Goal: Task Accomplishment & Management: Complete application form

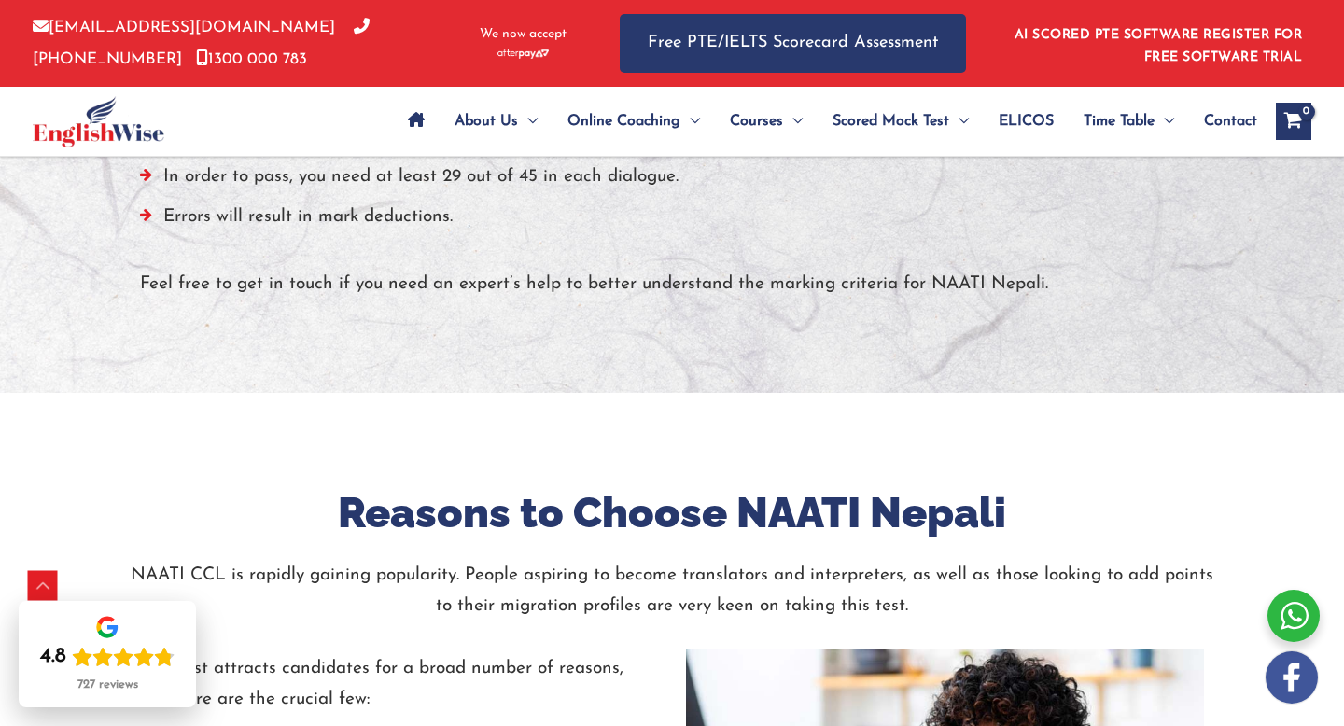
scroll to position [1803, 0]
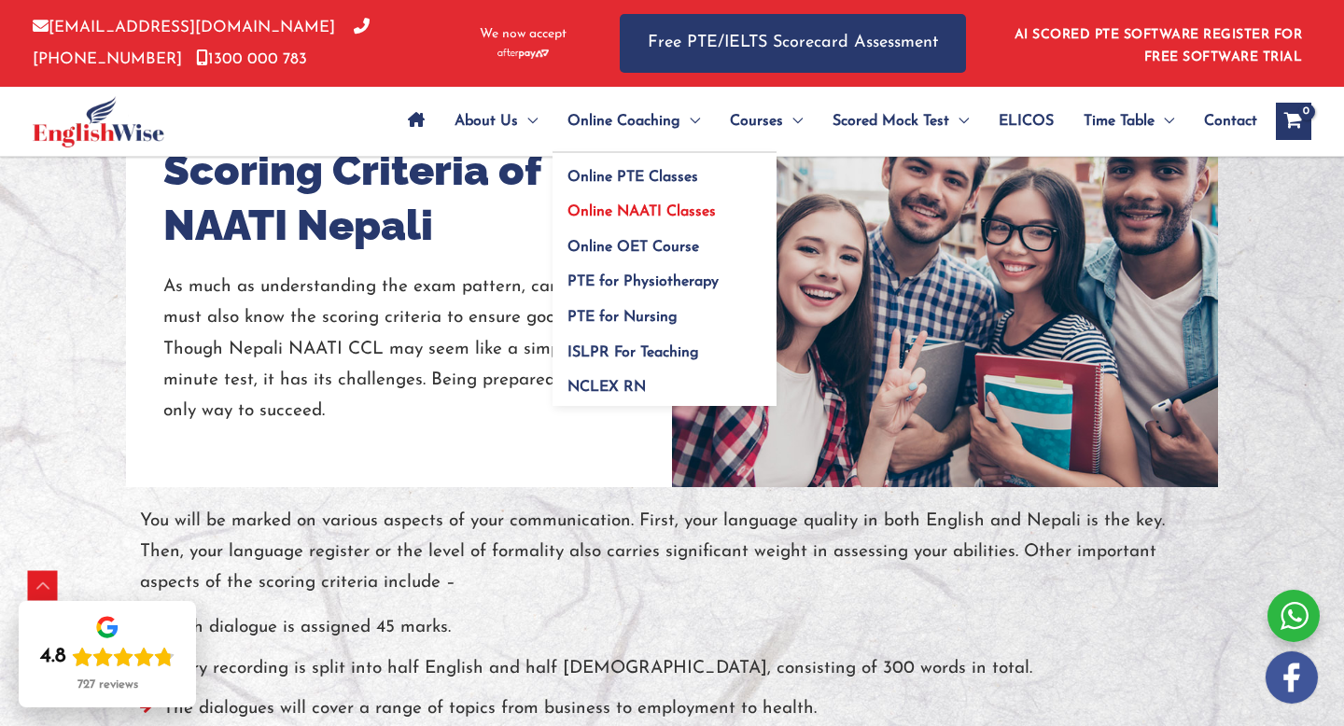
click at [615, 212] on span "Online NAATI Classes" at bounding box center [641, 211] width 148 height 15
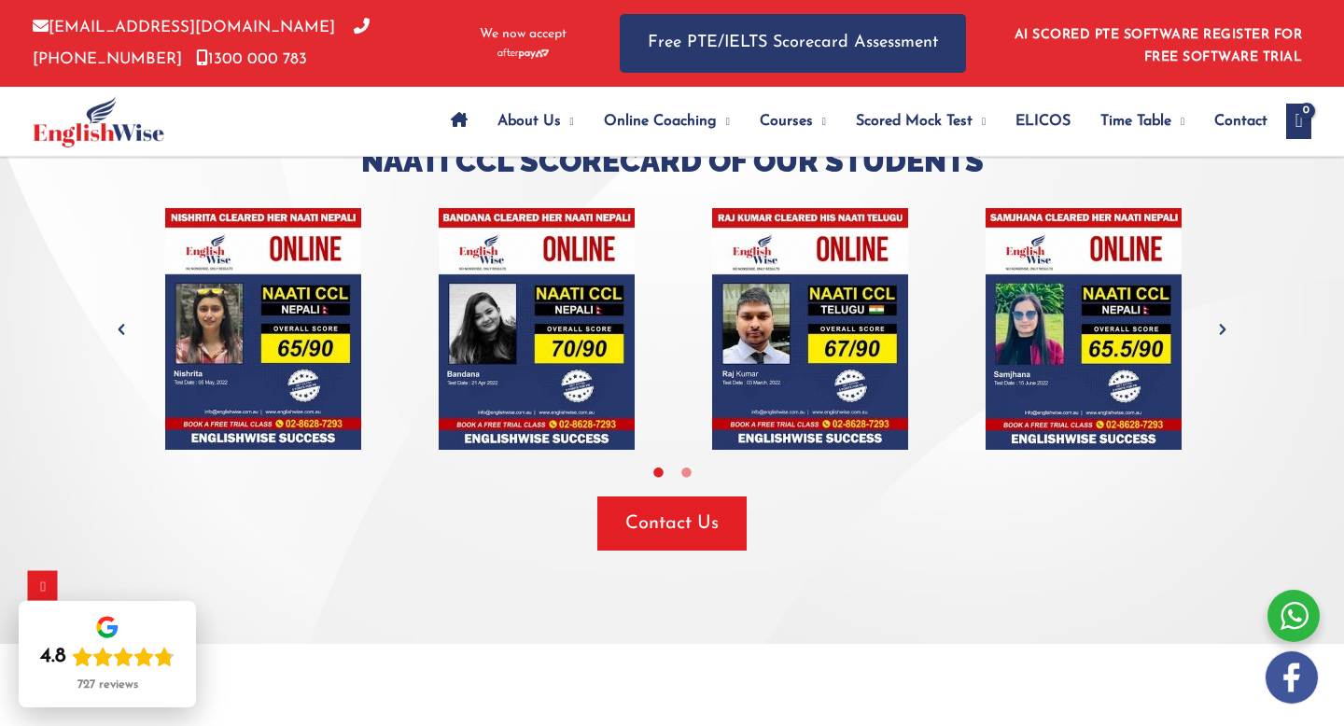
scroll to position [4033, 0]
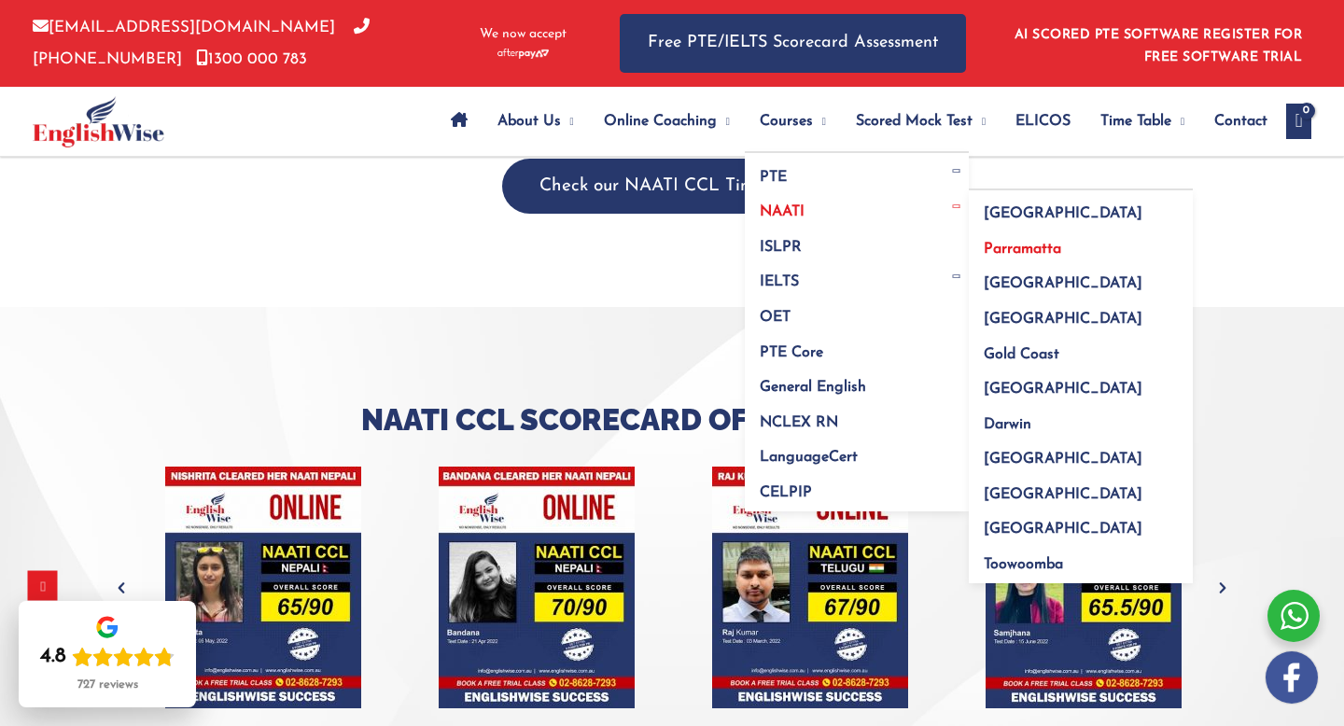
click at [1001, 247] on span "Parramatta" at bounding box center [1022, 249] width 77 height 15
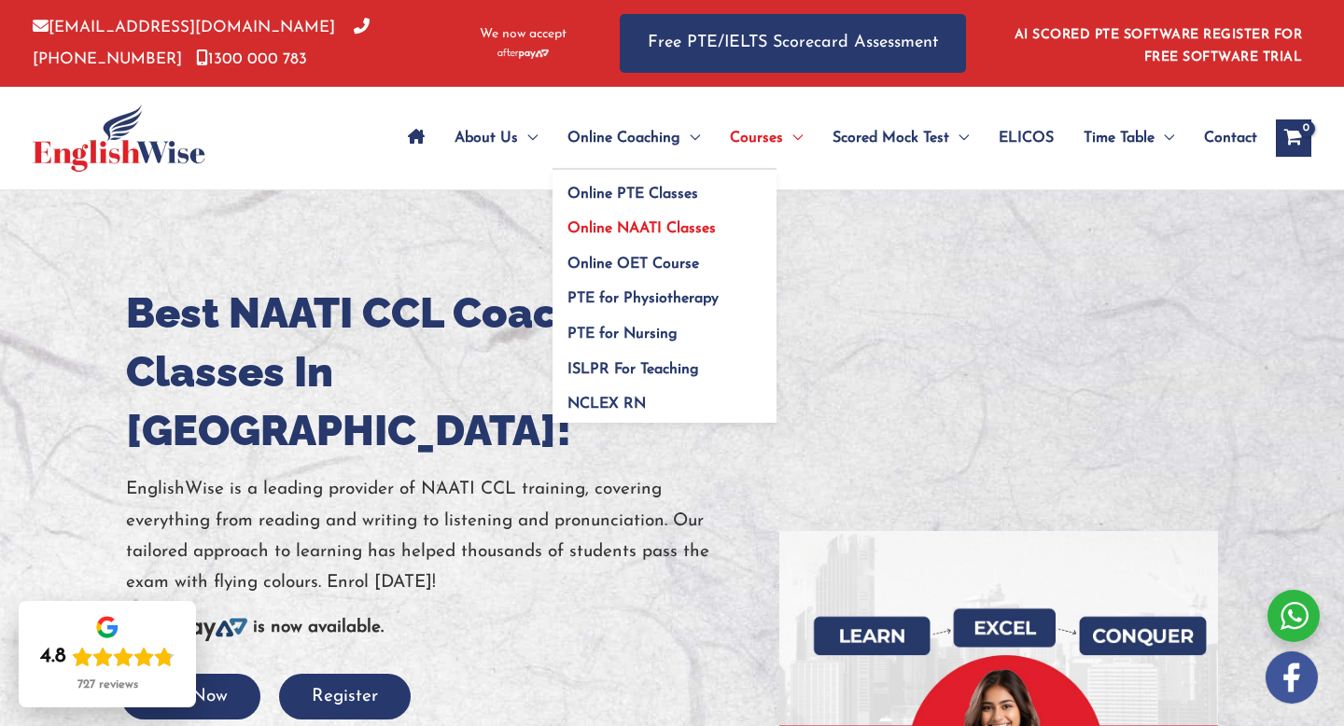
click at [612, 222] on span "Online NAATI Classes" at bounding box center [641, 228] width 148 height 15
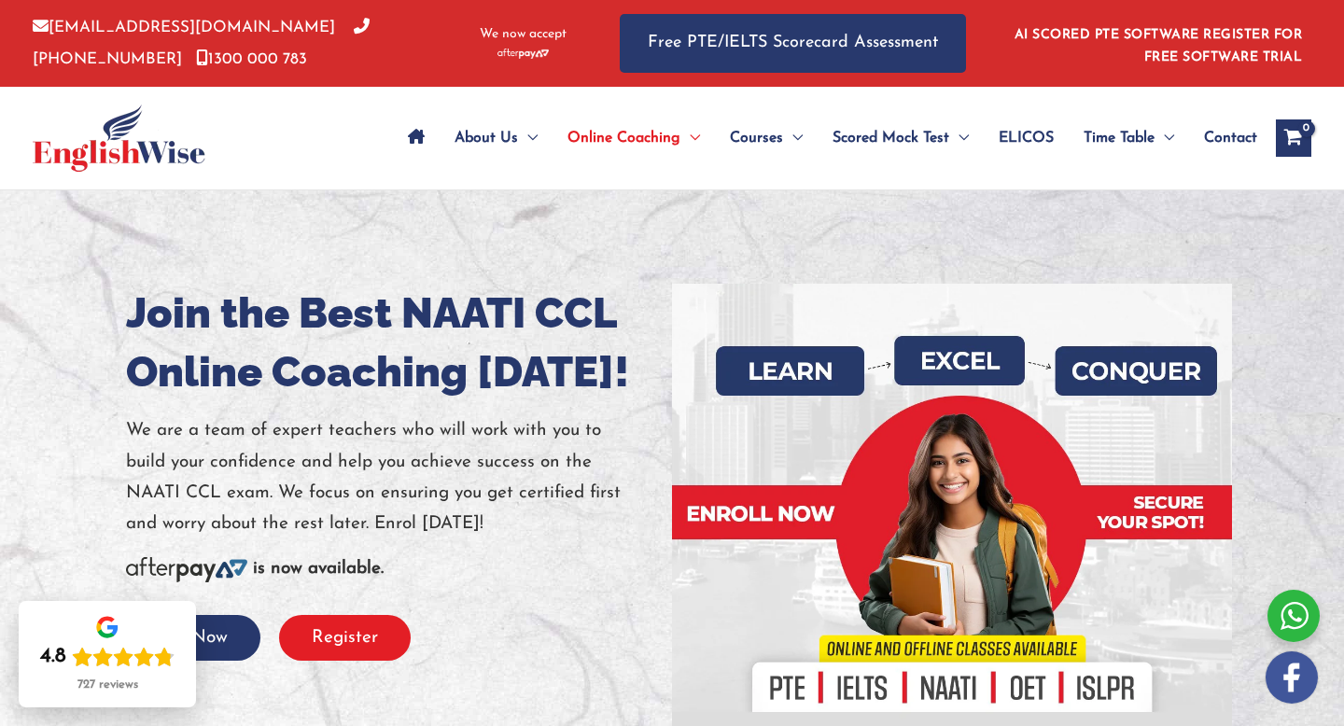
click at [356, 625] on button "Register" at bounding box center [345, 638] width 132 height 46
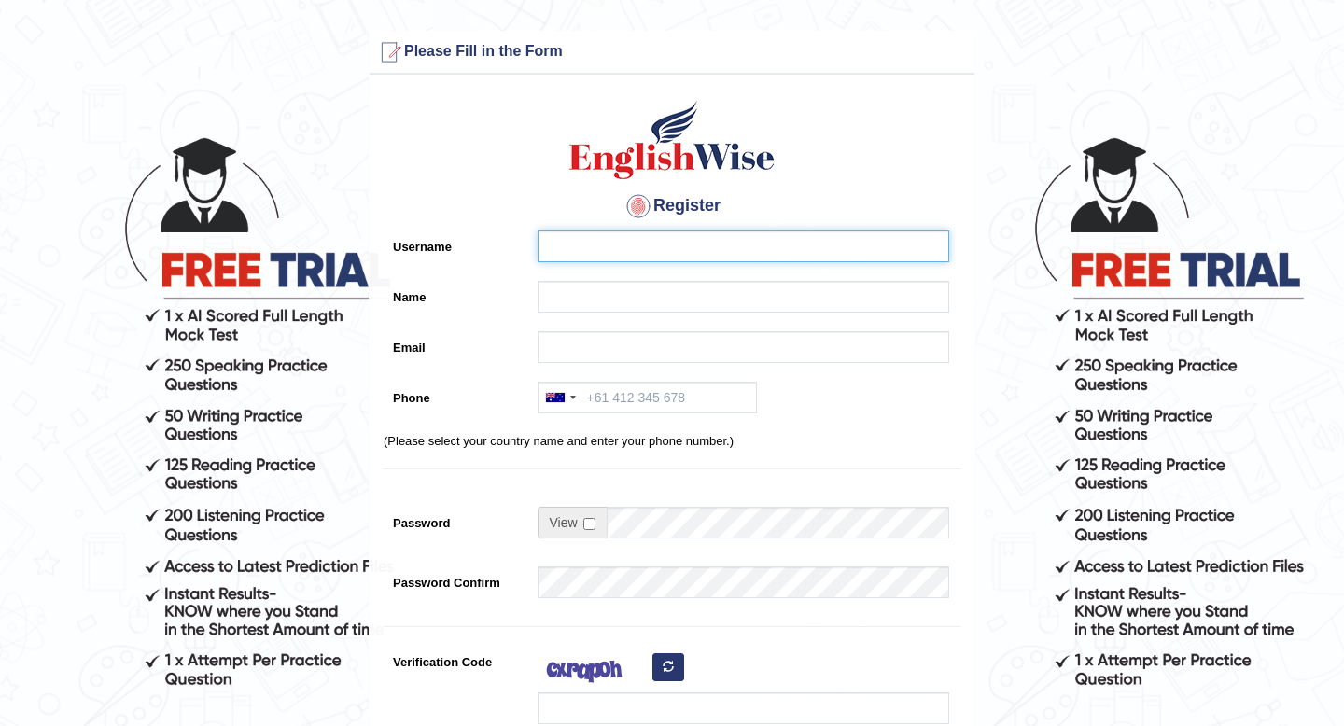
click at [656, 238] on input "Username" at bounding box center [743, 246] width 412 height 32
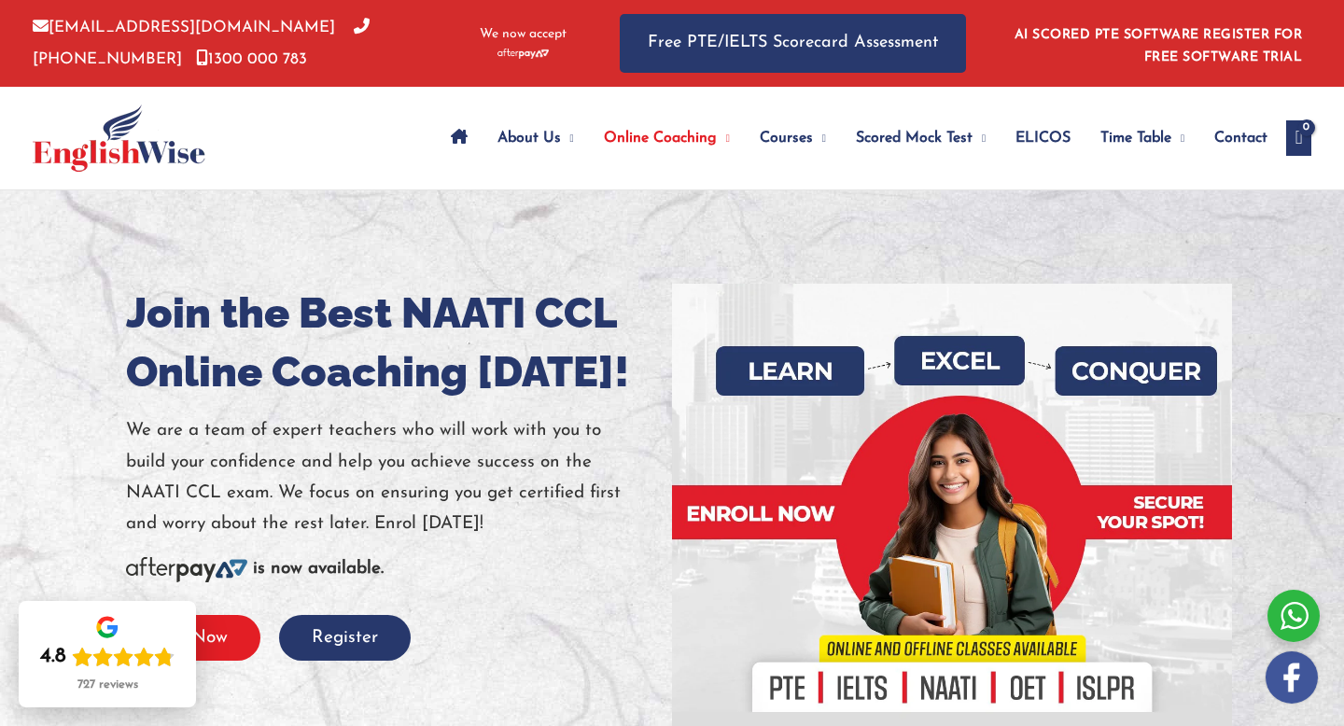
click at [217, 628] on button "Call Now" at bounding box center [190, 638] width 139 height 46
click at [1219, 143] on span "Contact" at bounding box center [1240, 137] width 53 height 65
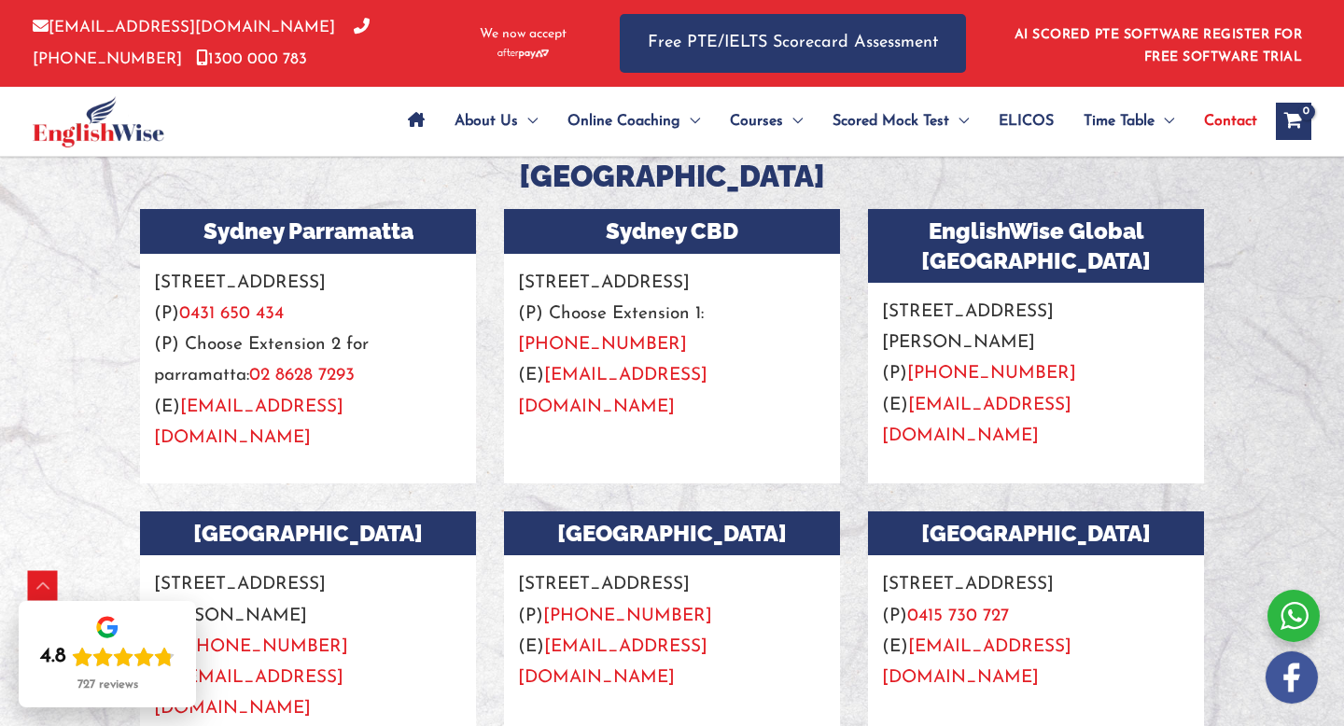
scroll to position [1655, 0]
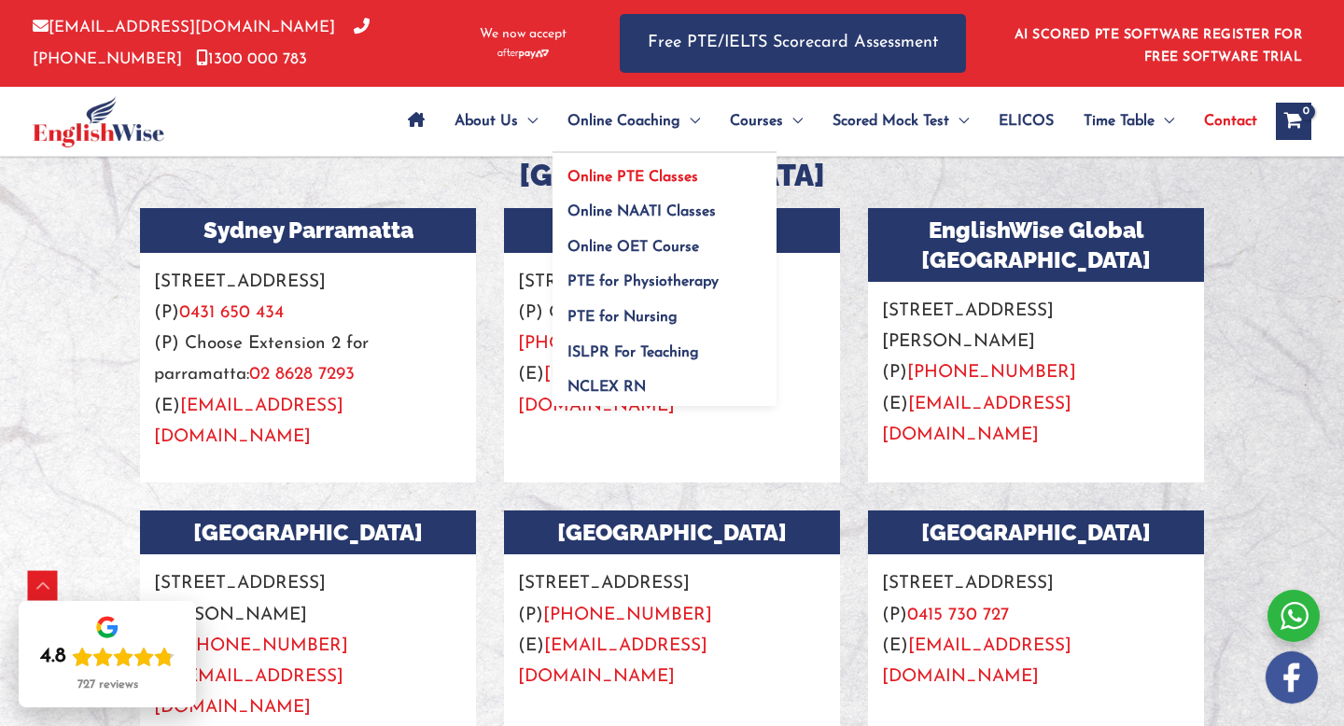
click at [651, 166] on link "Online PTE Classes" at bounding box center [664, 170] width 224 height 35
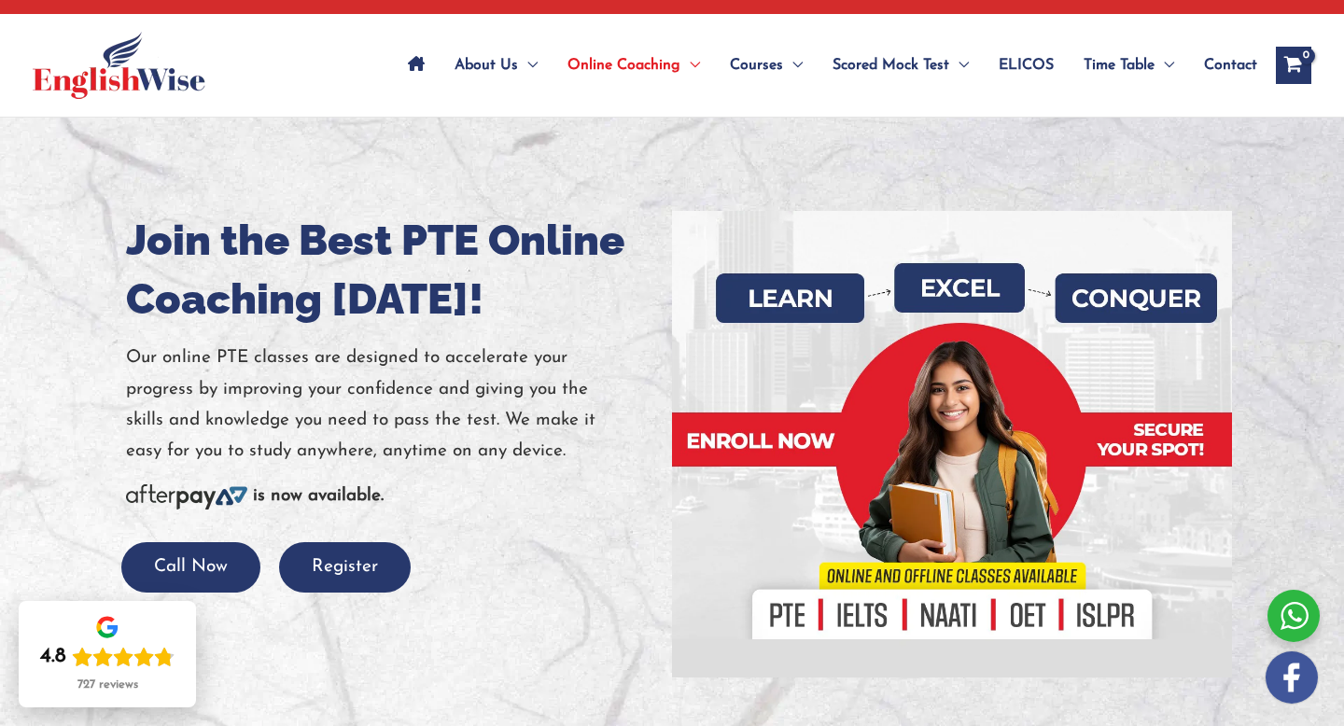
scroll to position [91, 0]
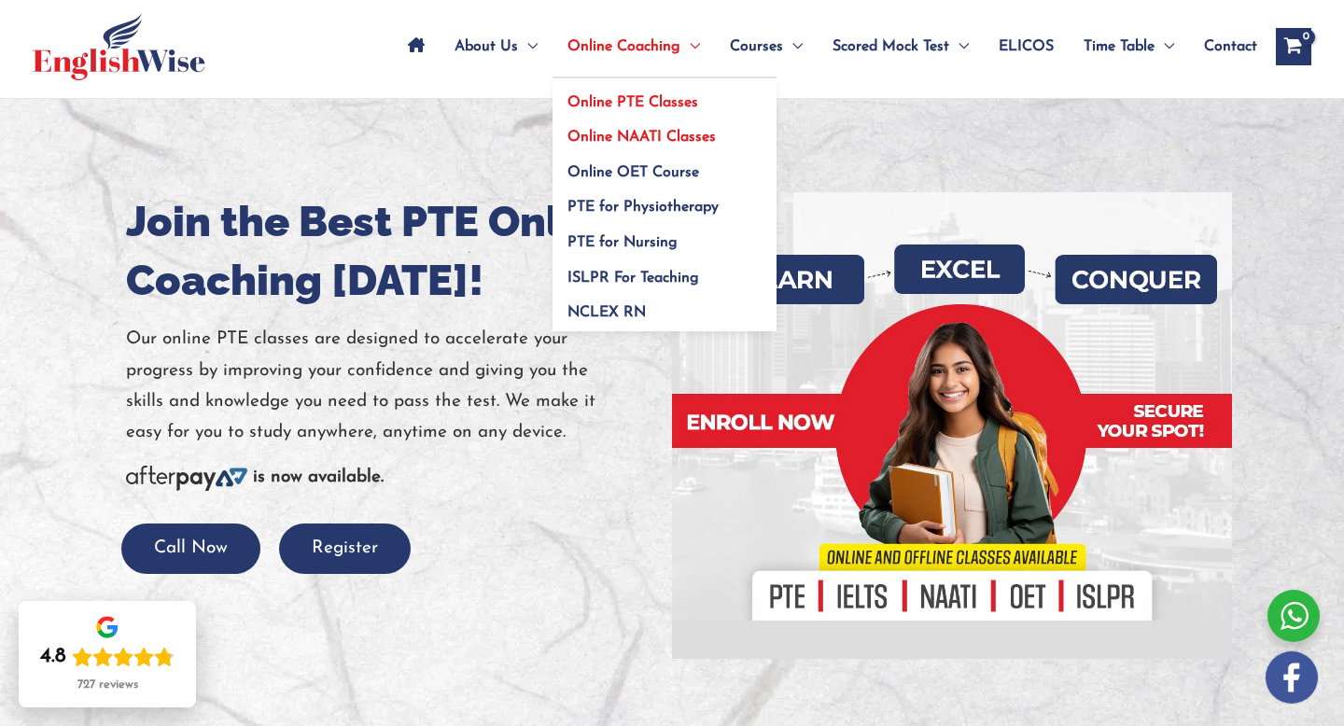
click at [618, 128] on link "Online NAATI Classes" at bounding box center [664, 131] width 224 height 35
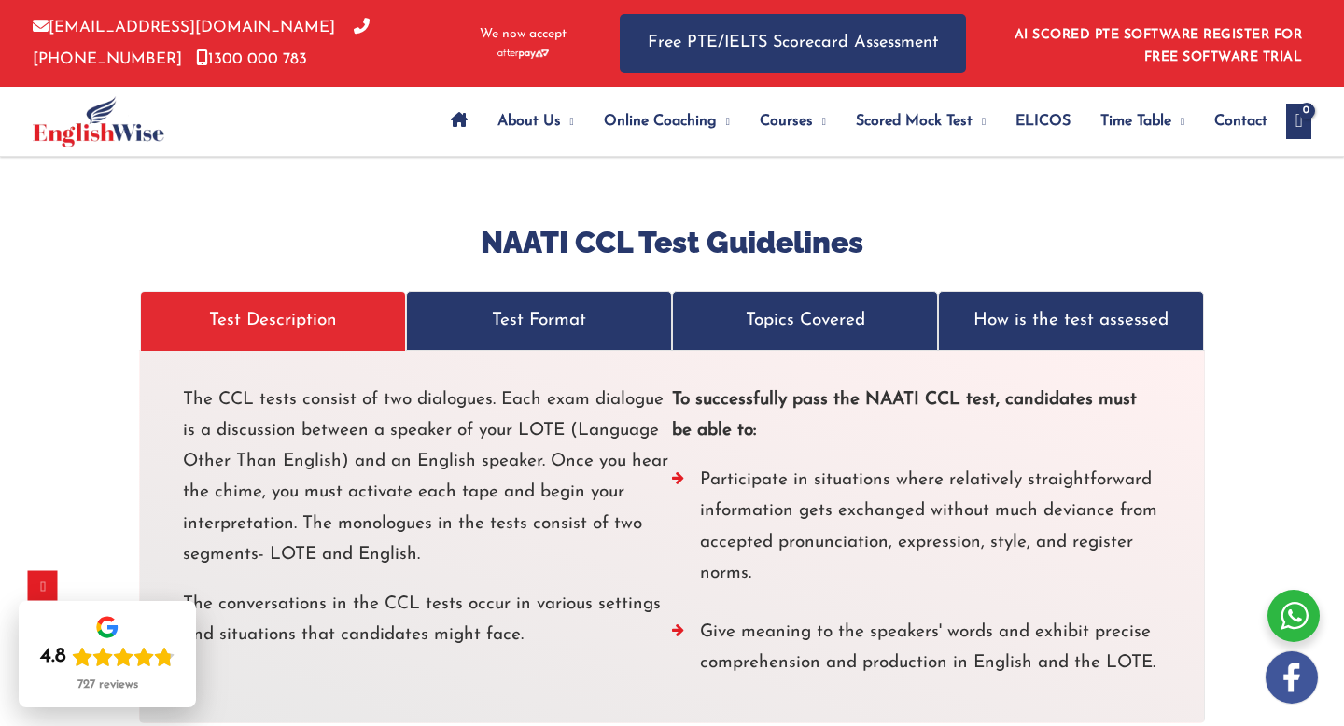
scroll to position [3472, 0]
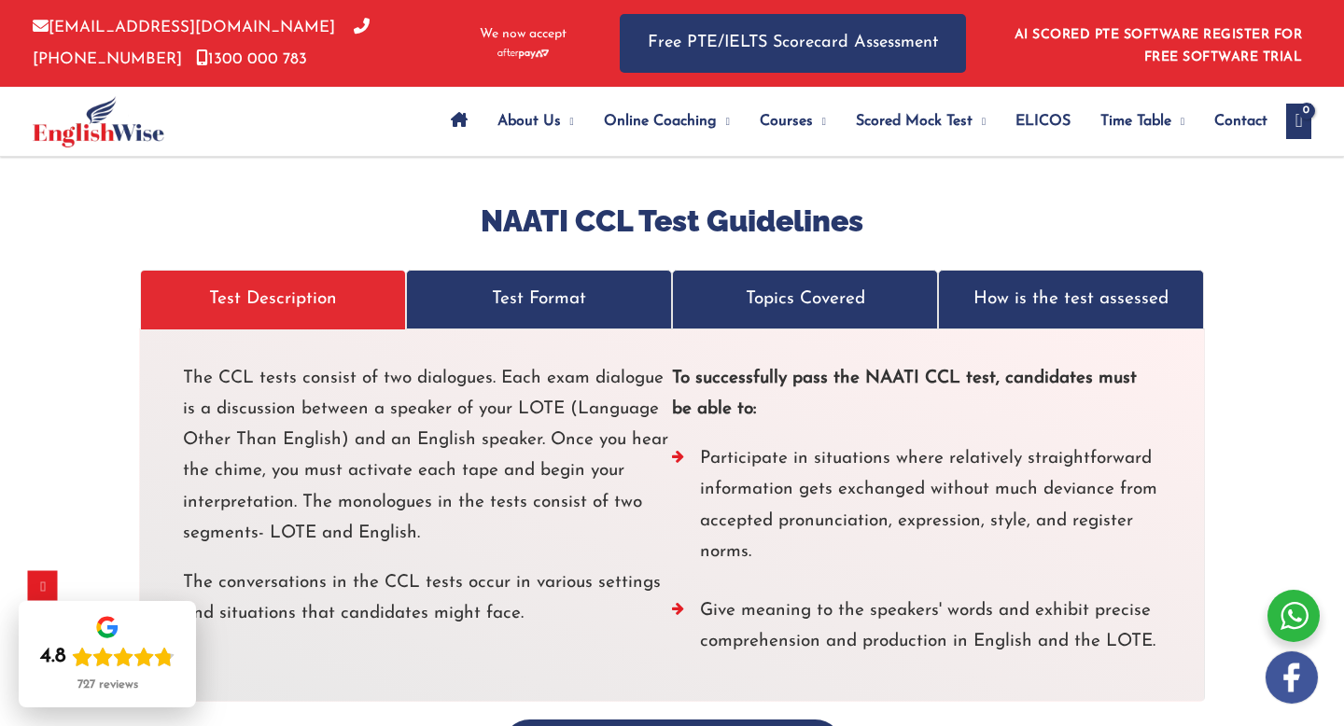
click at [568, 287] on p "Test Format" at bounding box center [539, 299] width 227 height 31
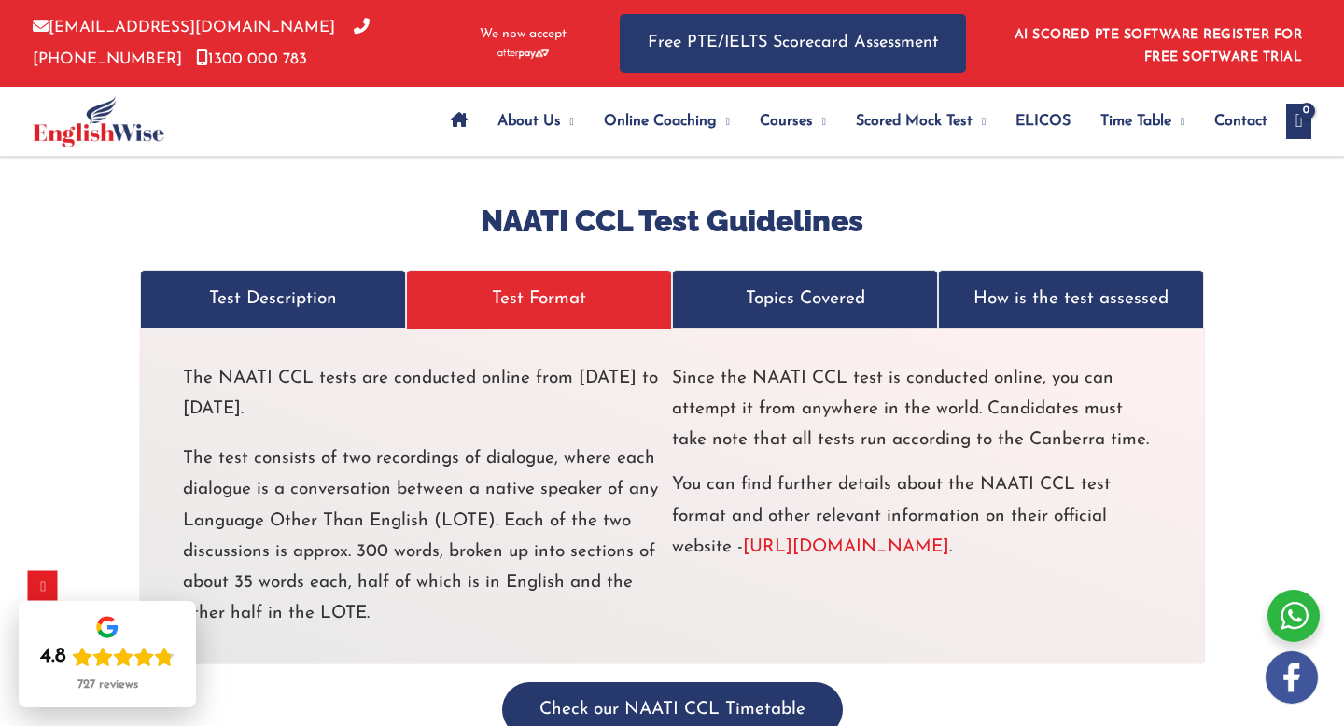
click at [733, 286] on p "Topics Covered" at bounding box center [804, 299] width 227 height 31
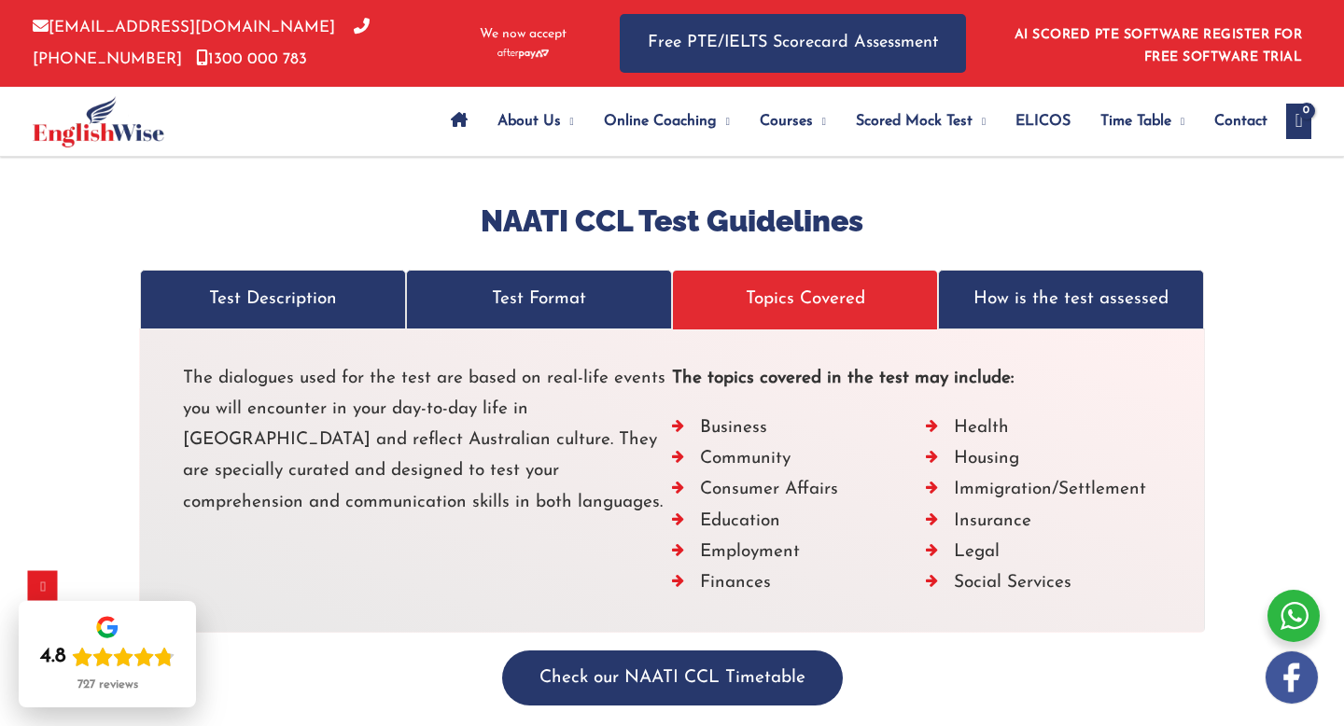
click at [1026, 284] on p "How is the test assessed" at bounding box center [1070, 299] width 227 height 31
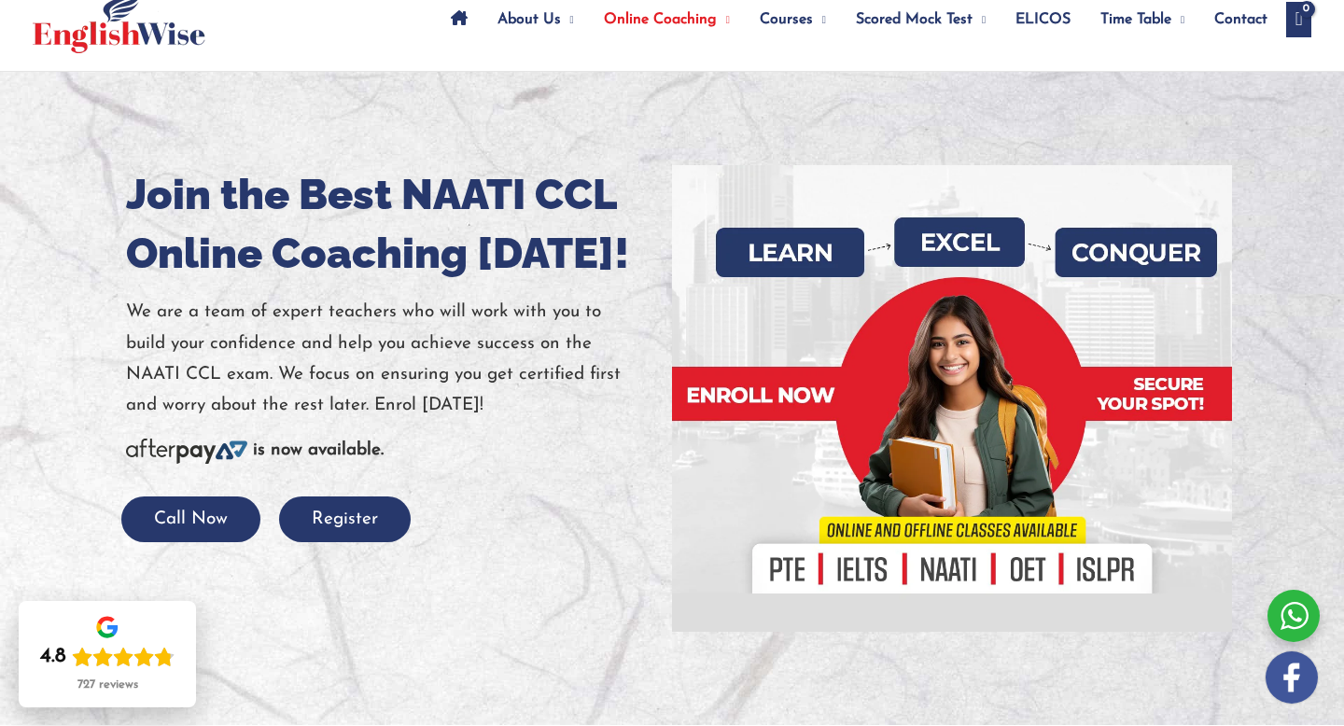
scroll to position [167, 0]
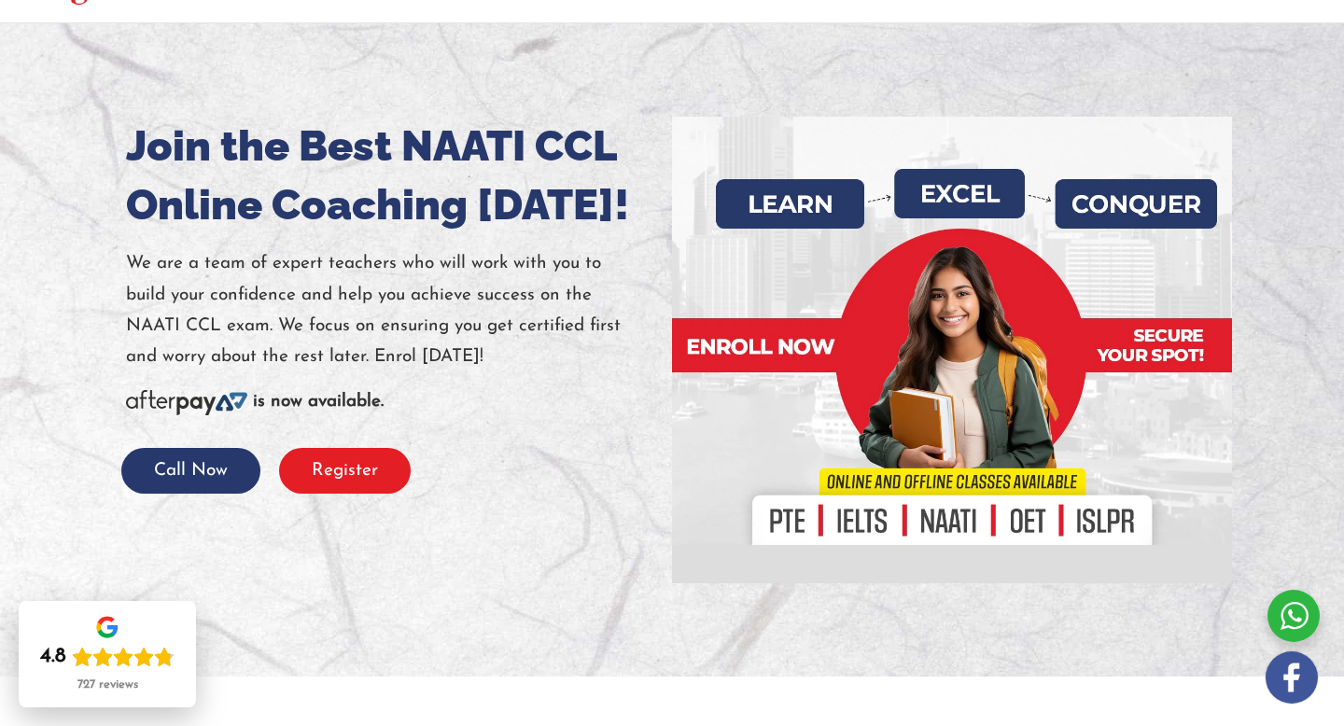
click at [338, 476] on button "Register" at bounding box center [345, 471] width 132 height 46
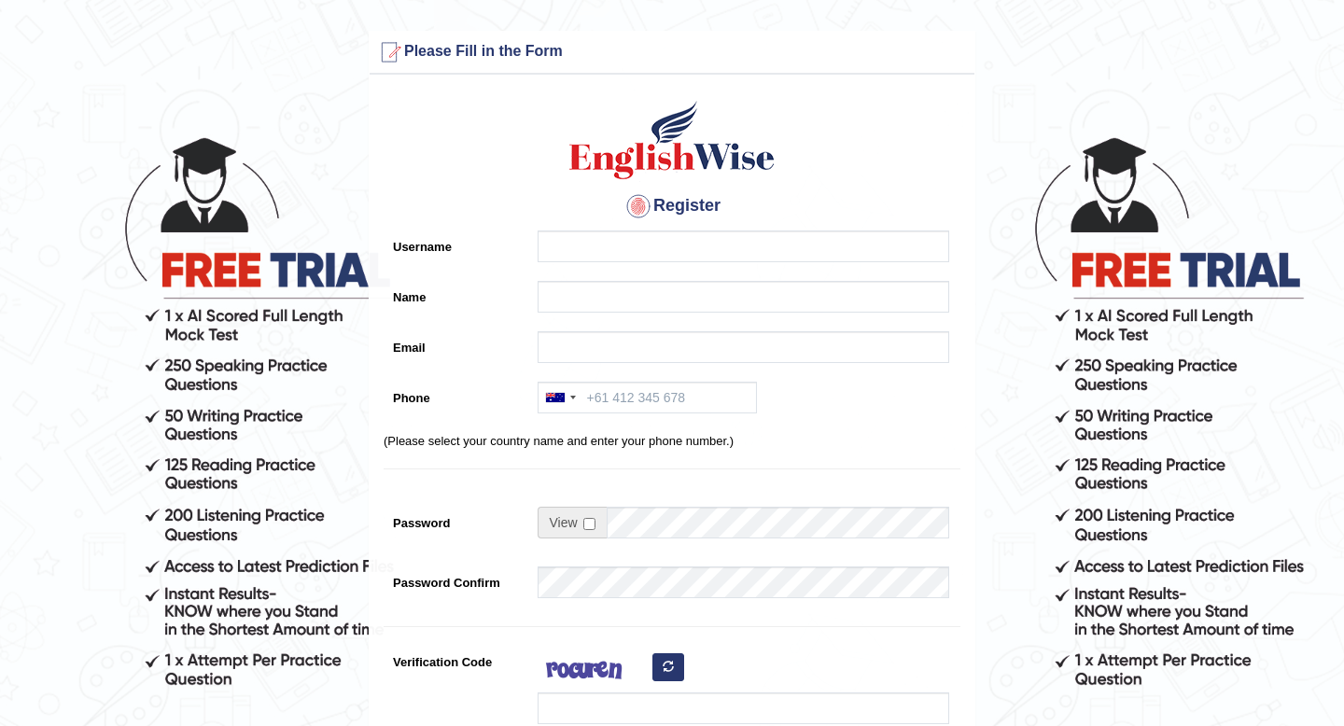
click at [655, 229] on div "Register Username Name Email Phone [GEOGRAPHIC_DATA] +61 [GEOGRAPHIC_DATA] ([GE…" at bounding box center [672, 473] width 605 height 779
click at [635, 243] on input "Username" at bounding box center [743, 246] width 412 height 32
type input "riyana rana"
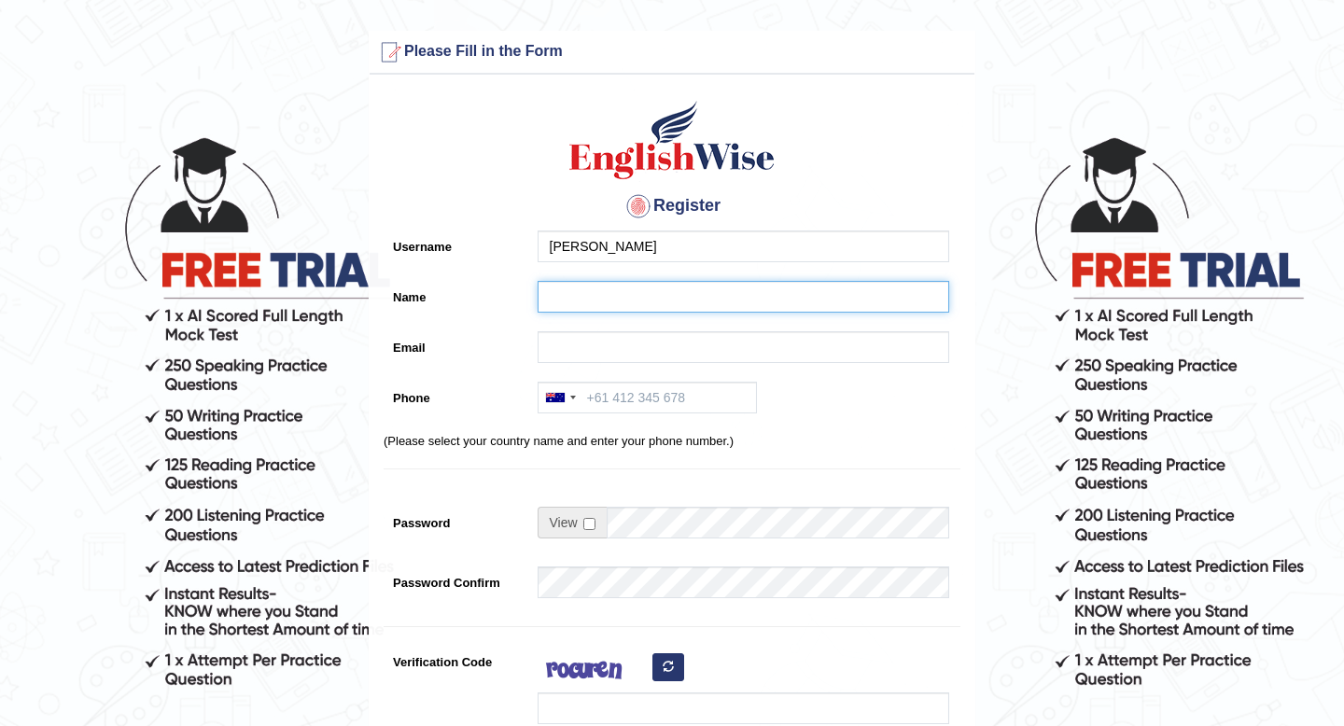
click at [629, 289] on input "Name" at bounding box center [743, 297] width 412 height 32
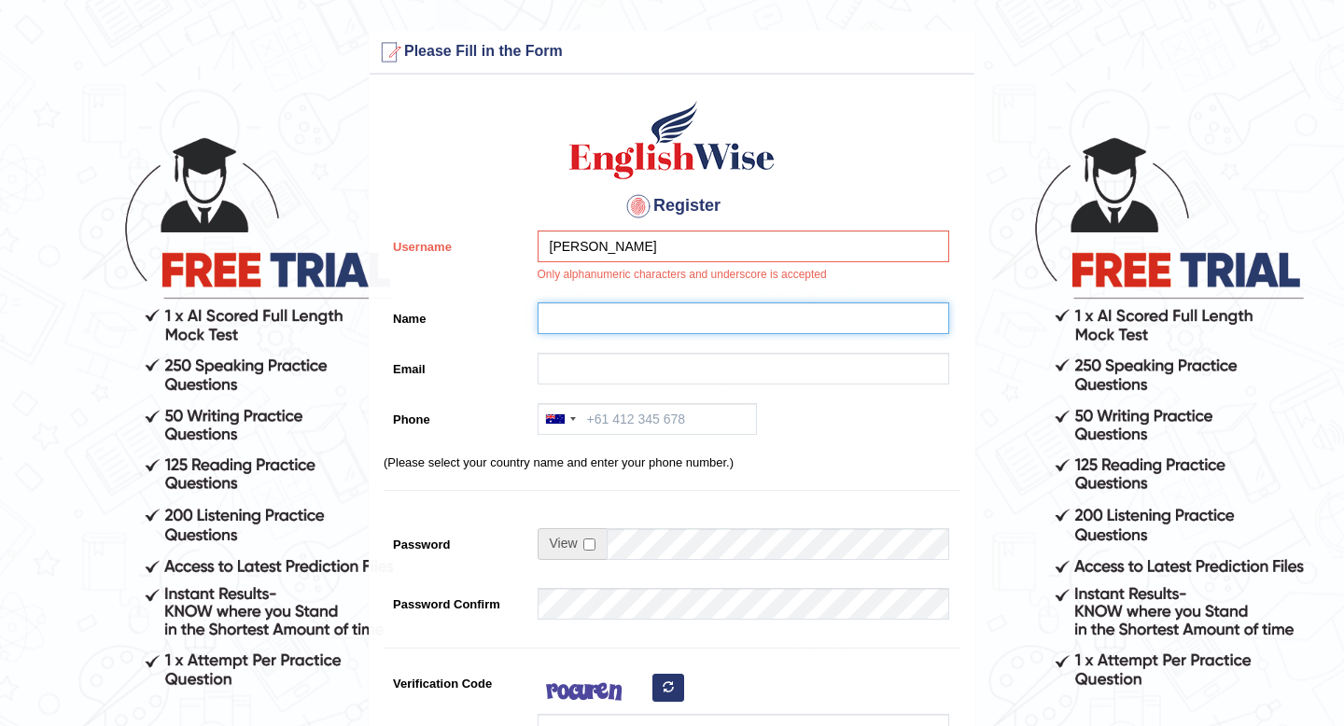
type input "[PERSON_NAME]"
type input "[EMAIL_ADDRESS][DOMAIN_NAME]"
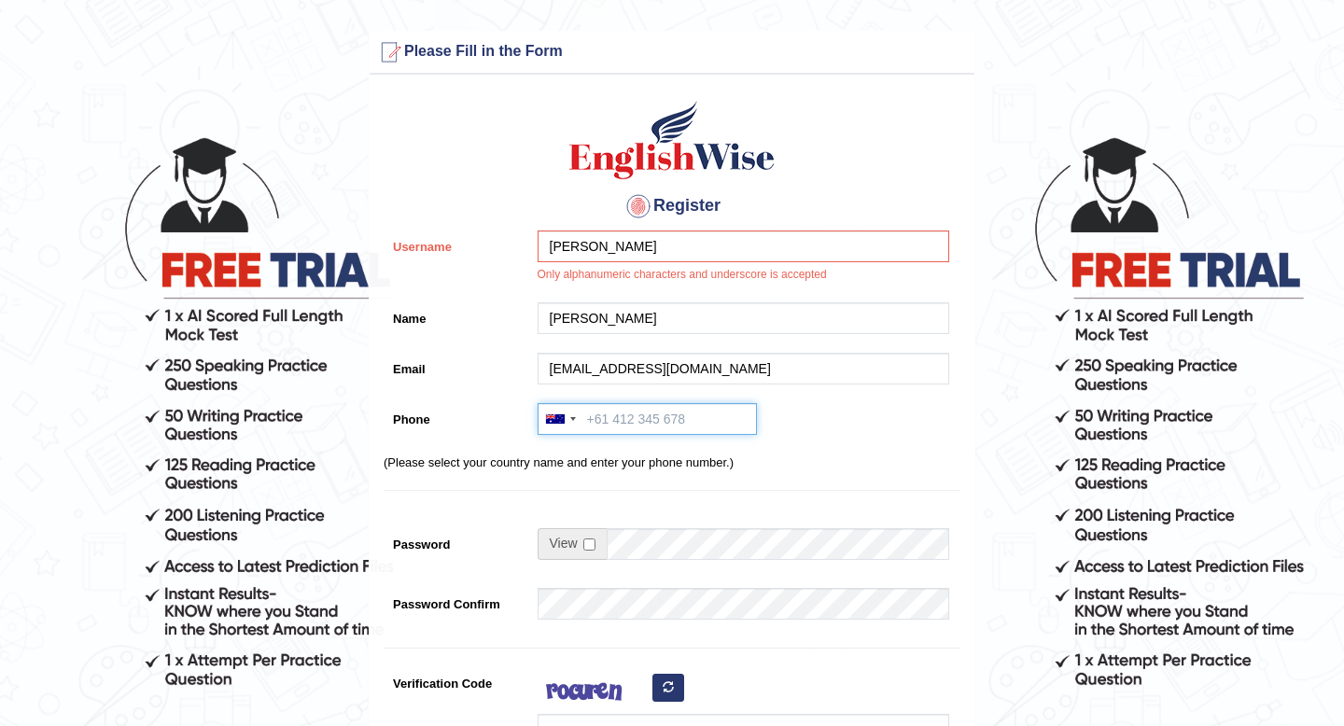
type input "[PHONE_NUMBER]"
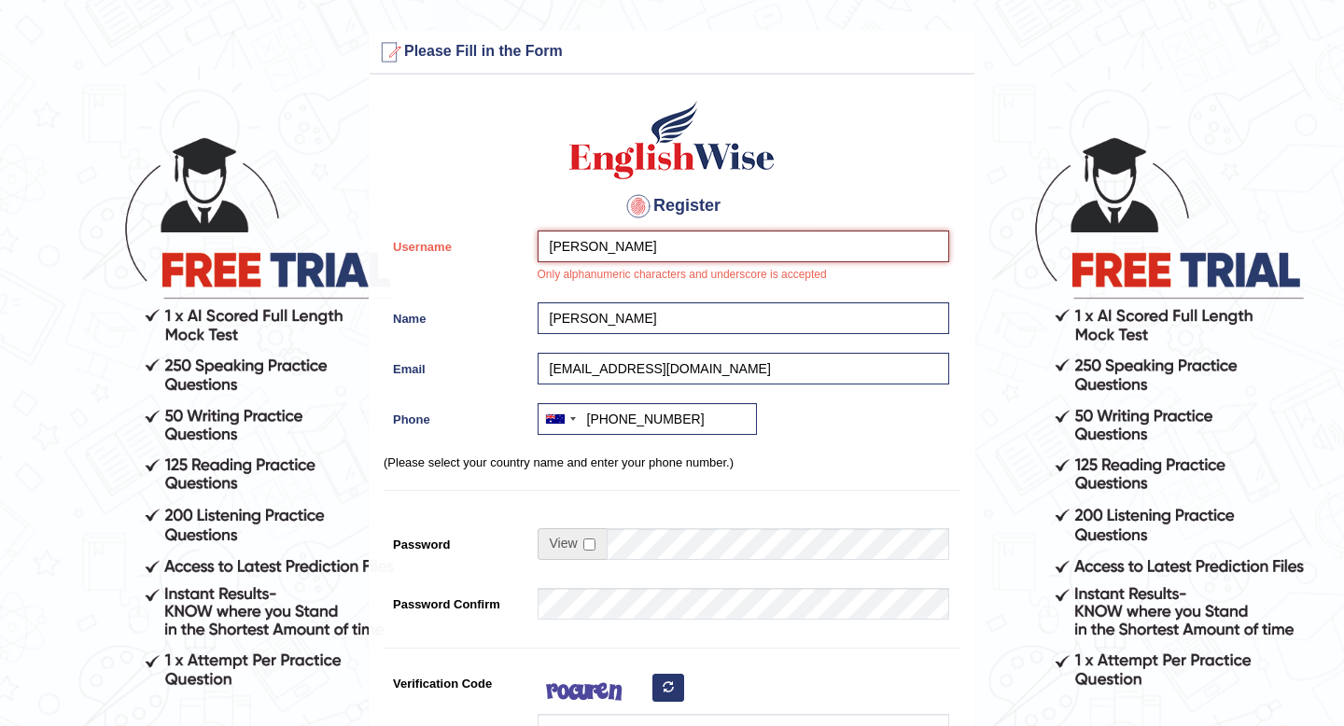
click at [589, 248] on input "riyana rana" at bounding box center [743, 246] width 412 height 32
type input "riyanarana"
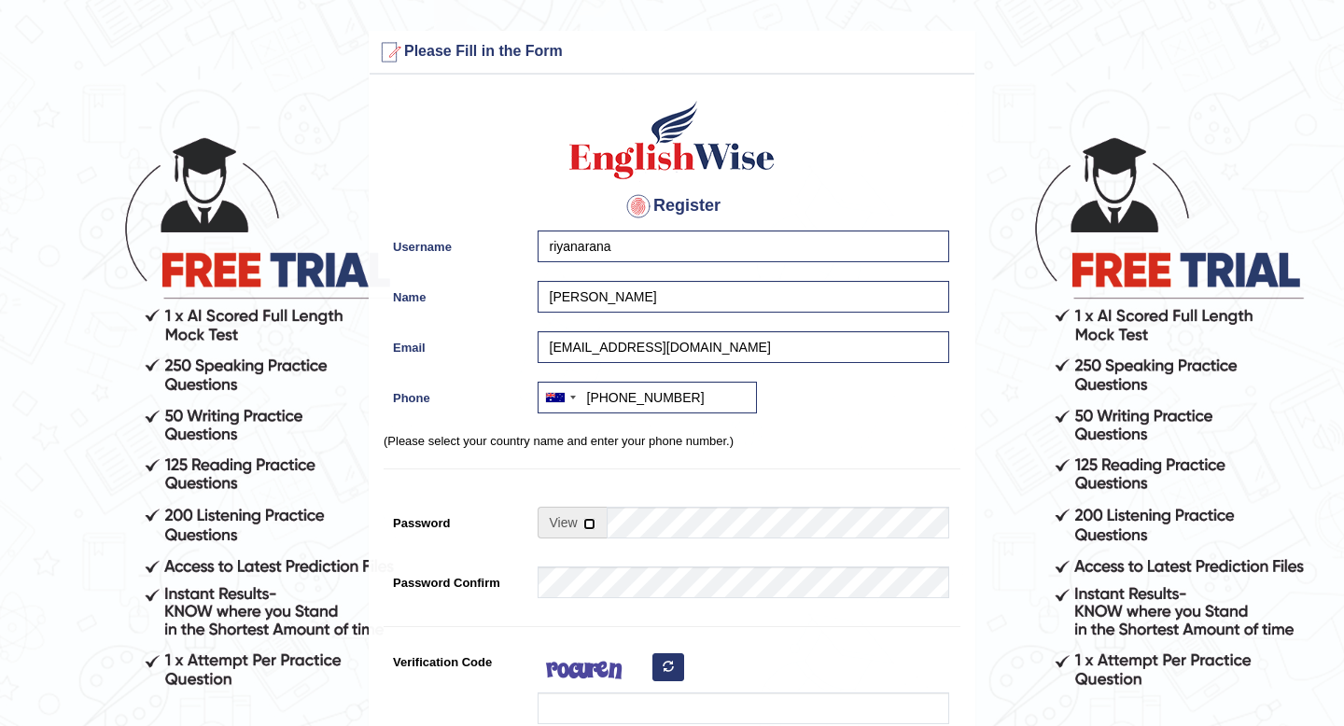
click at [588, 523] on input "checkbox" at bounding box center [589, 524] width 12 height 12
checkbox input "false"
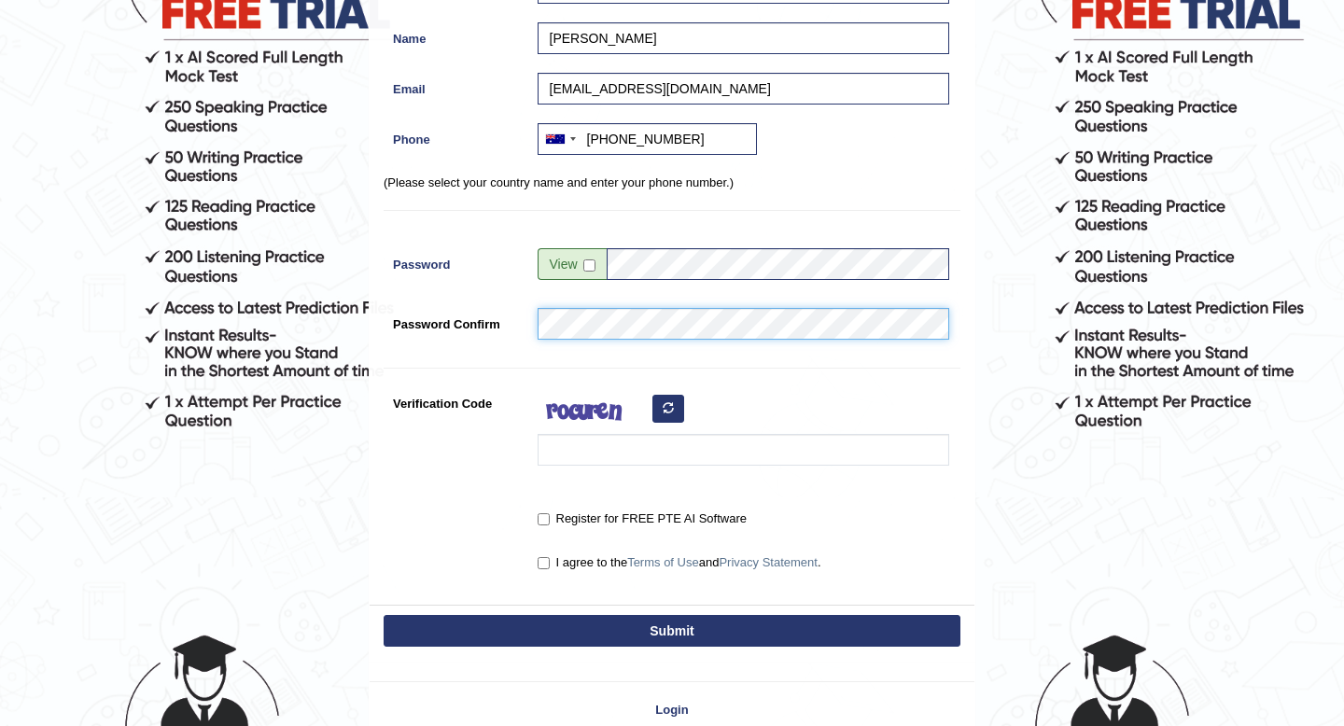
scroll to position [319, 0]
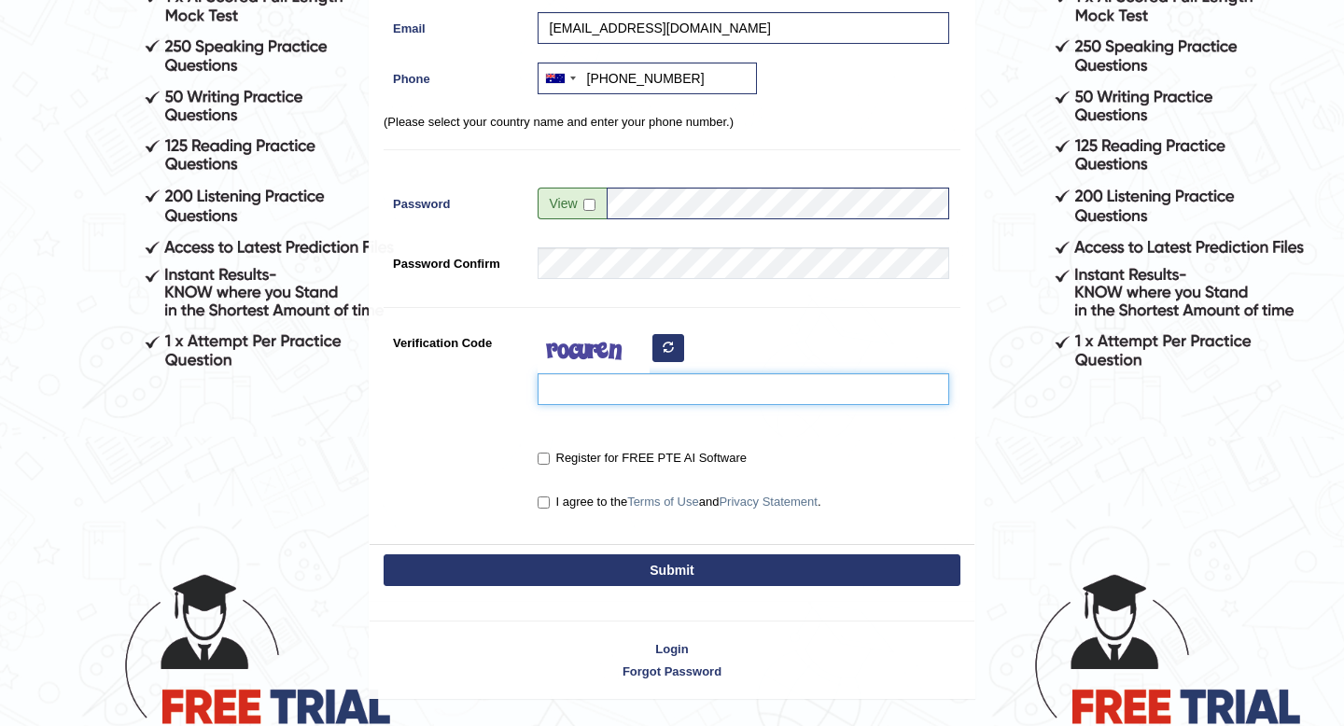
click at [634, 397] on input "Verification Code" at bounding box center [743, 389] width 412 height 32
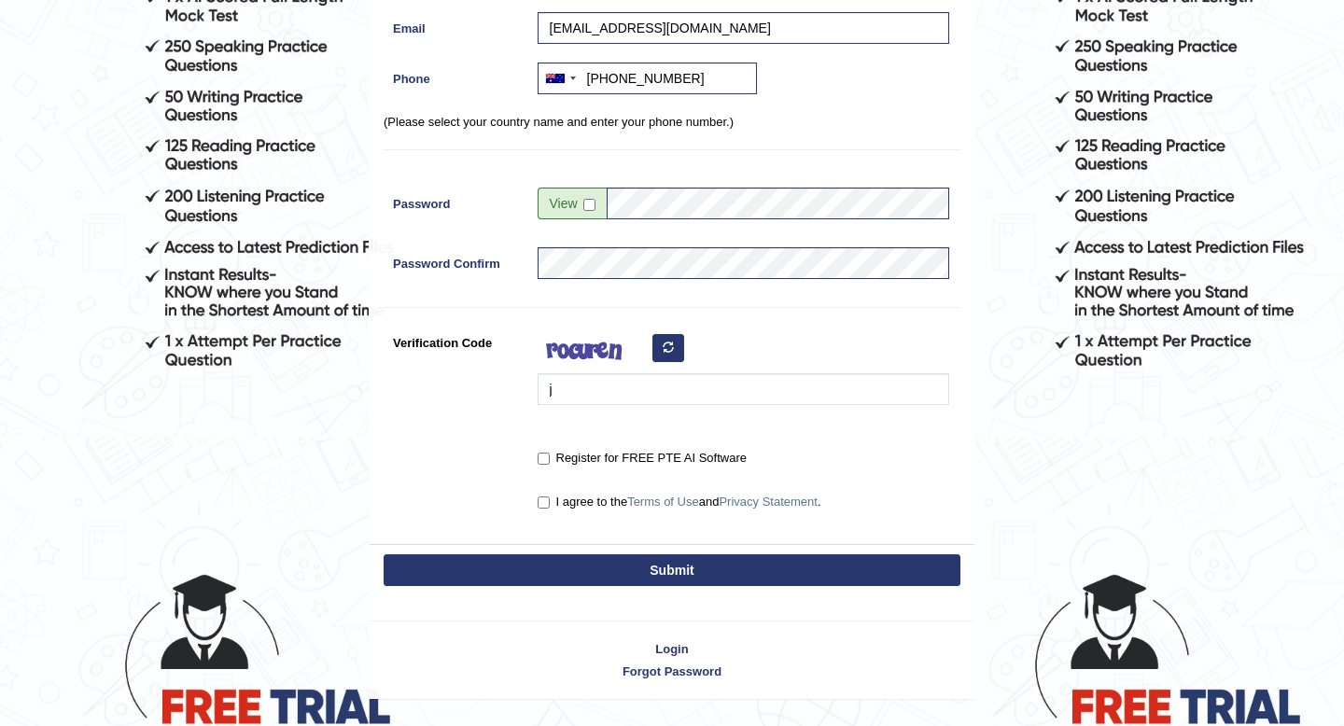
click at [676, 344] on button "button" at bounding box center [668, 348] width 32 height 28
click at [636, 395] on input "j" at bounding box center [743, 389] width 412 height 32
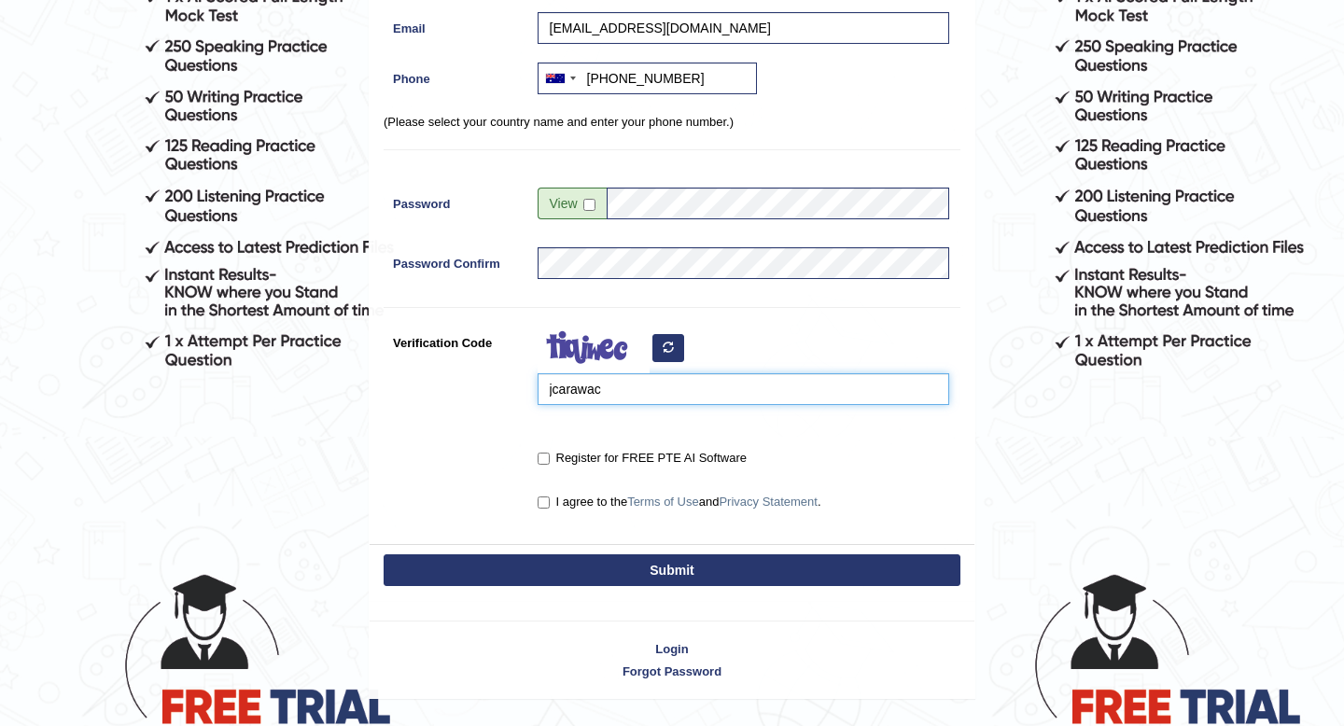
type input "jcarawac"
click at [538, 505] on input "I agree to the Terms of Use and Privacy Statement ." at bounding box center [543, 502] width 12 height 12
checkbox input "true"
click at [568, 565] on button "Submit" at bounding box center [672, 570] width 577 height 32
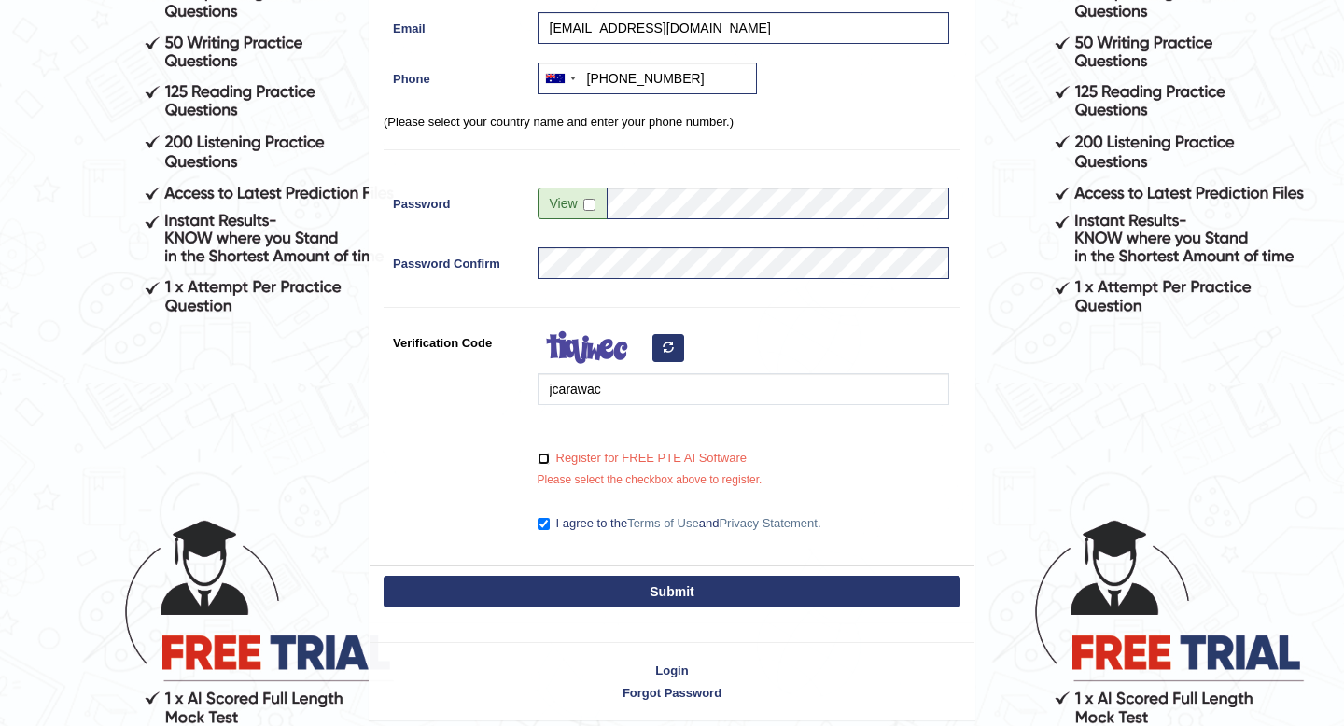
click at [548, 462] on input "Register for FREE PTE AI Software" at bounding box center [543, 459] width 12 height 12
checkbox input "true"
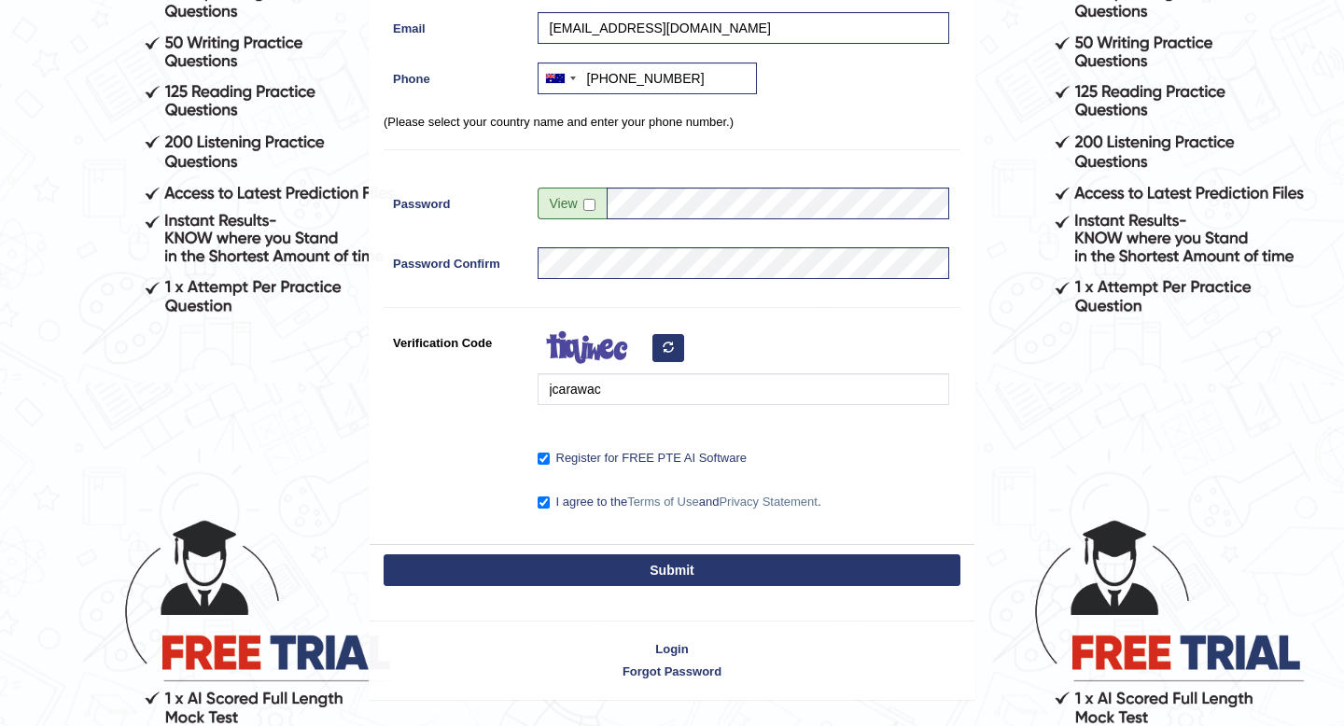
click at [639, 598] on div "Submit" at bounding box center [672, 572] width 605 height 56
click at [641, 578] on button "Submit" at bounding box center [672, 570] width 577 height 32
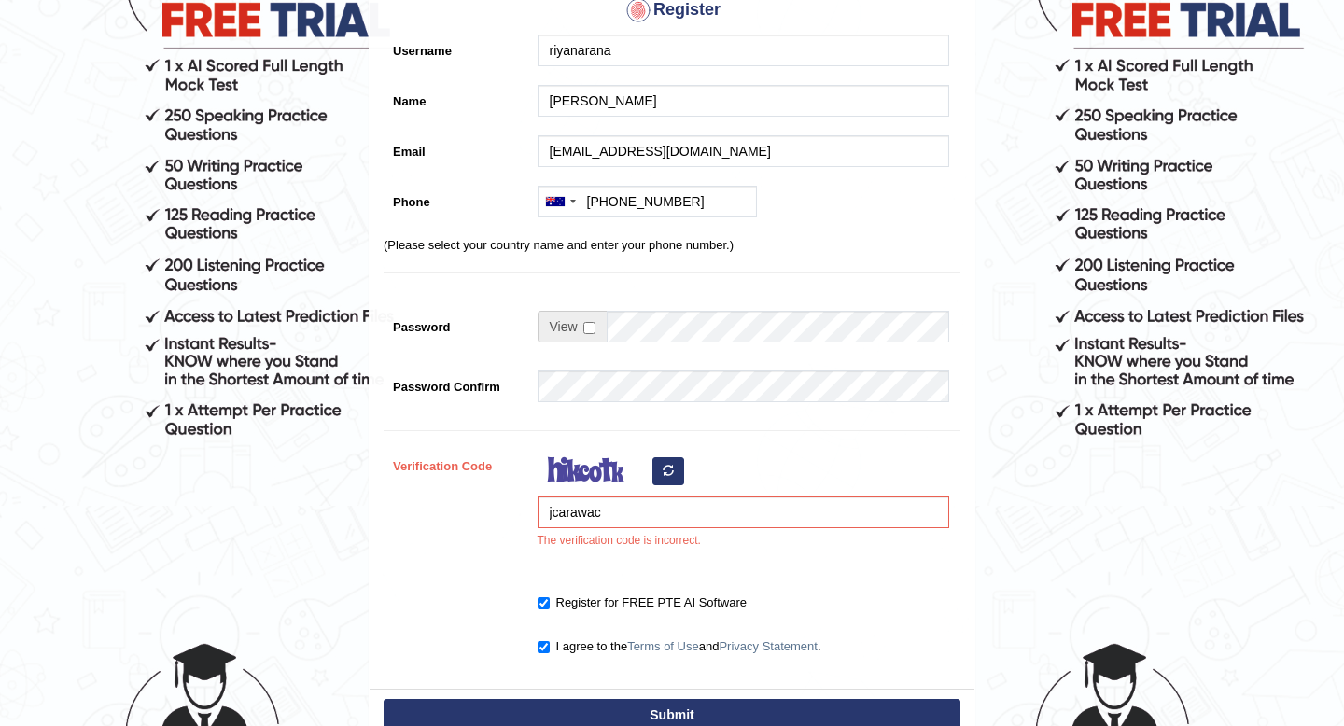
scroll to position [262, 0]
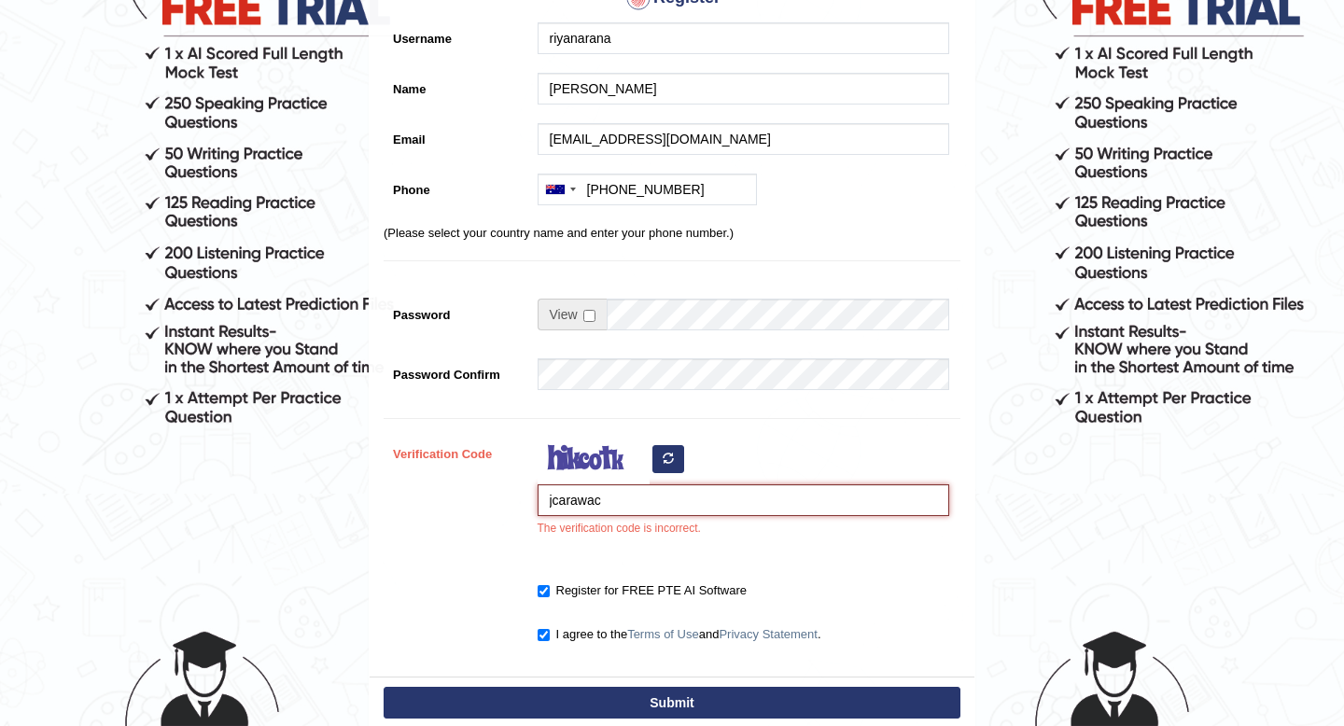
drag, startPoint x: 639, startPoint y: 509, endPoint x: 523, endPoint y: 515, distance: 115.8
click at [523, 515] on div "Verification Code jcarawac The verification code is incorrect." at bounding box center [672, 492] width 577 height 109
click at [554, 496] on input "jcarawac" at bounding box center [743, 500] width 412 height 32
type input "carawac"
click at [653, 707] on button "Submit" at bounding box center [672, 703] width 577 height 32
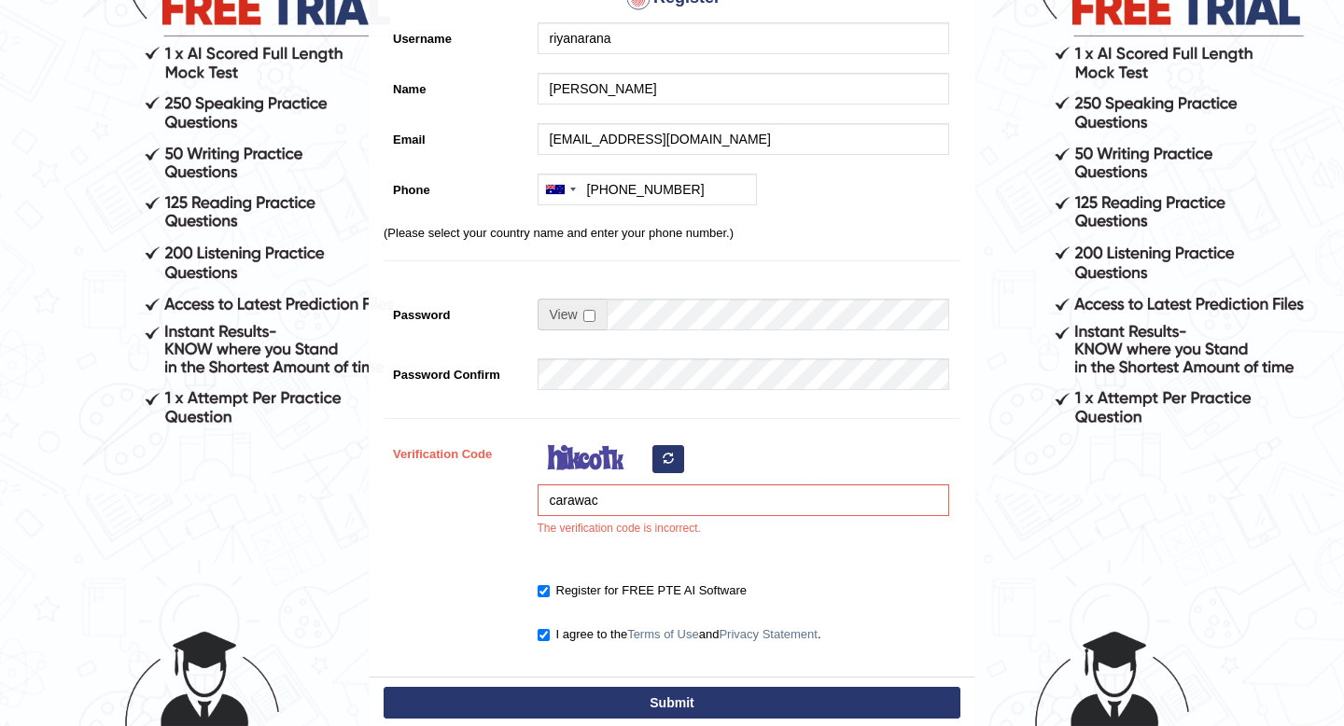
type input "+61416875718"
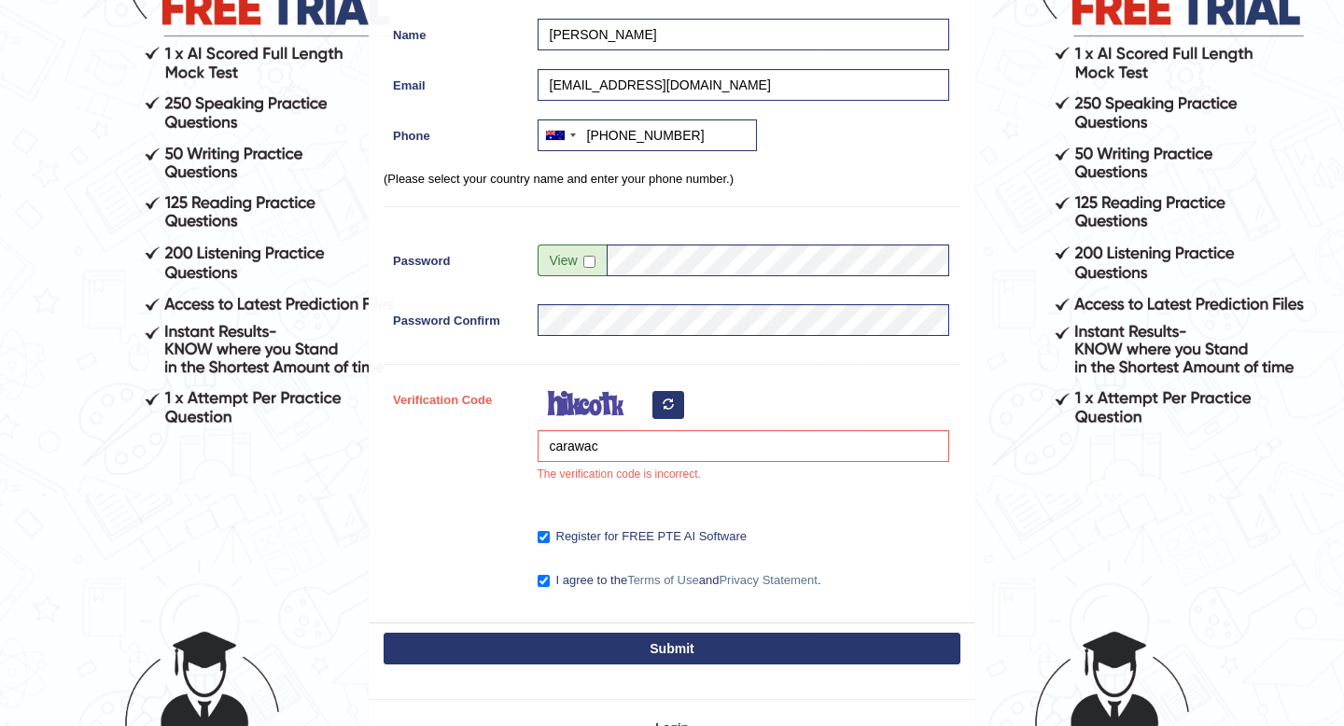
scroll to position [208, 0]
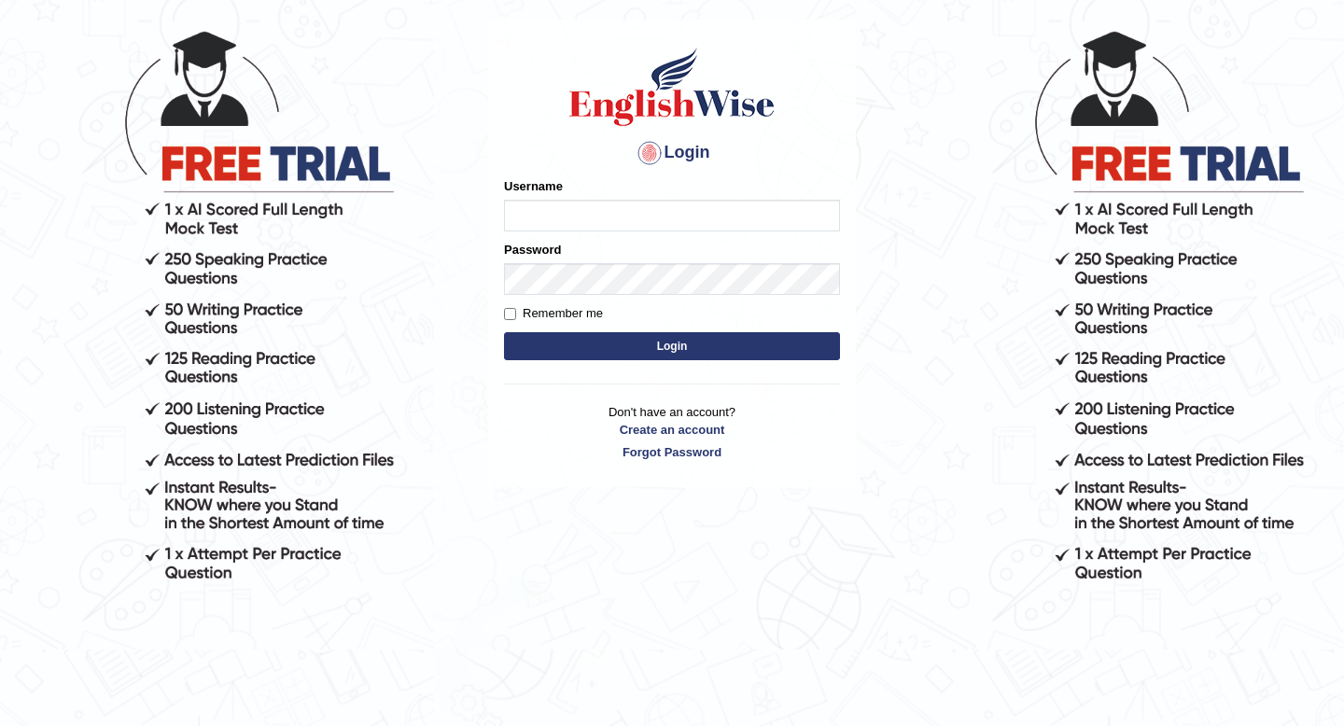
scroll to position [127, 0]
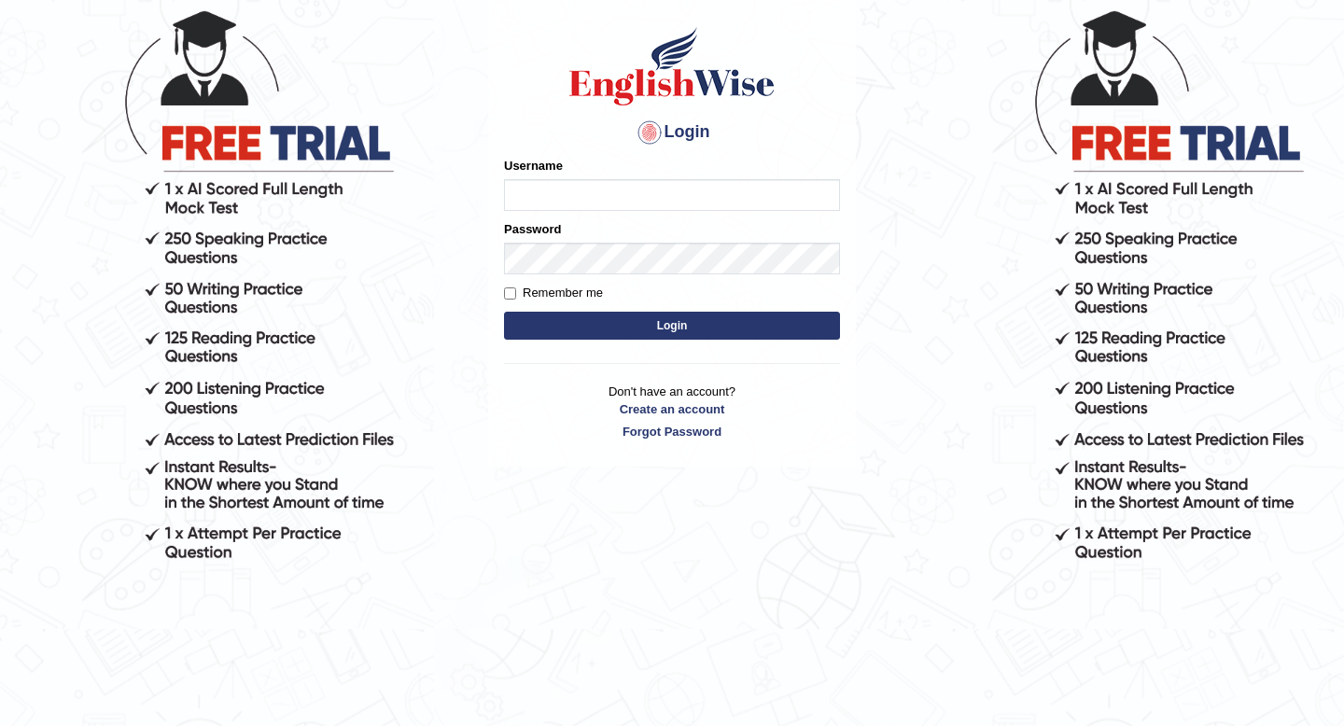
click at [629, 205] on input "Username" at bounding box center [672, 195] width 336 height 32
type input "riyanarana"
click at [505, 292] on input "Remember me" at bounding box center [510, 293] width 12 height 12
checkbox input "true"
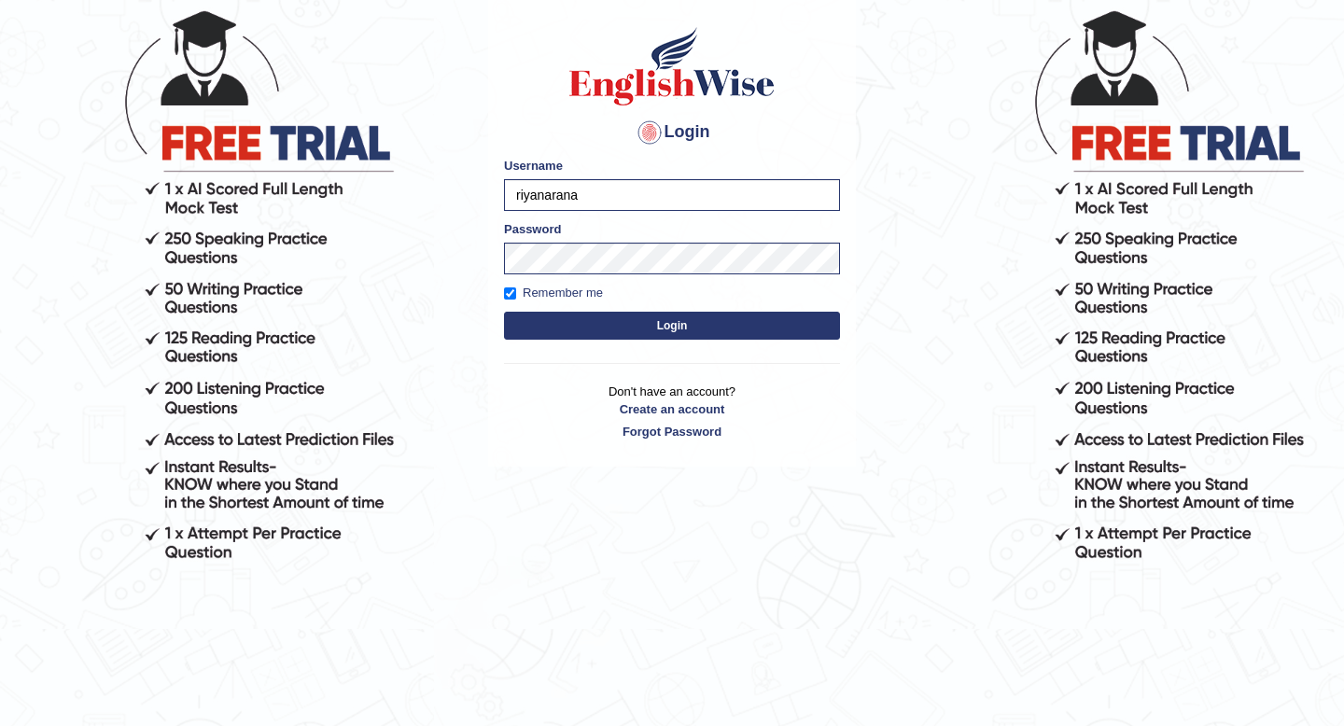
click at [606, 313] on button "Login" at bounding box center [672, 326] width 336 height 28
click at [607, 320] on button "Login" at bounding box center [672, 326] width 336 height 28
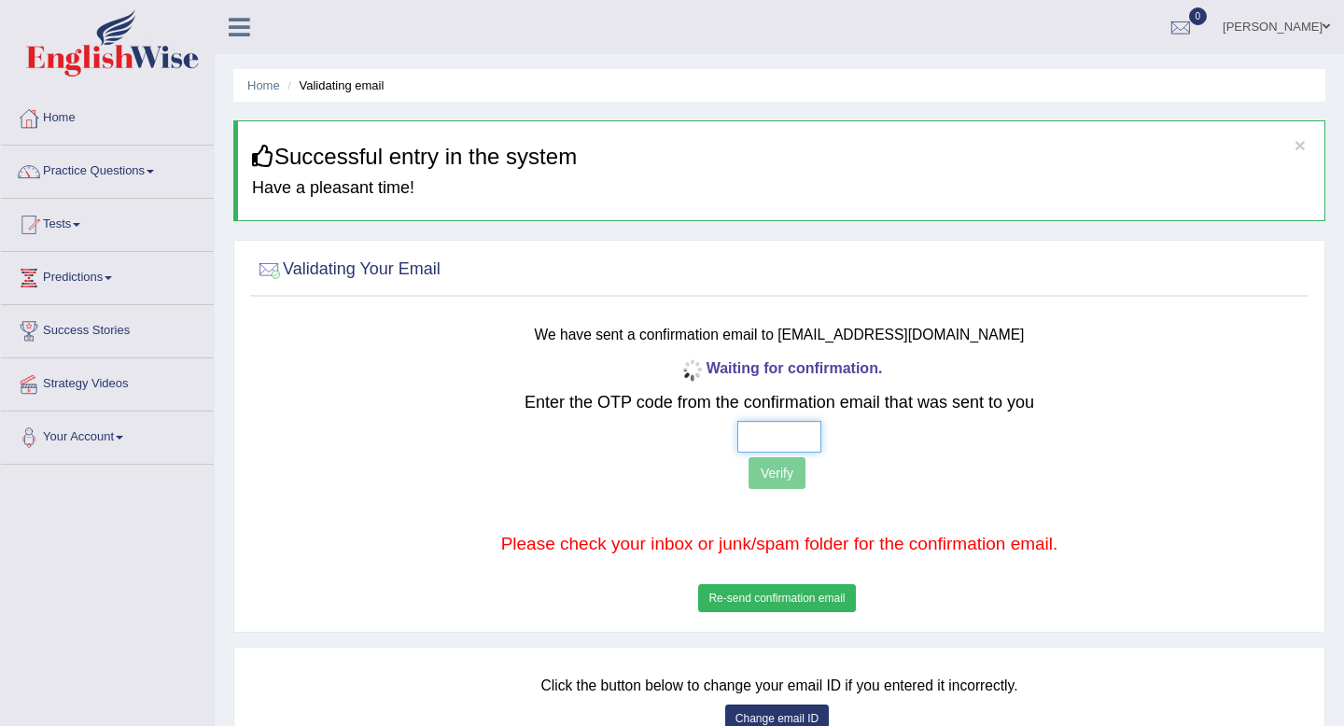
click at [798, 432] on input "text" at bounding box center [779, 437] width 84 height 32
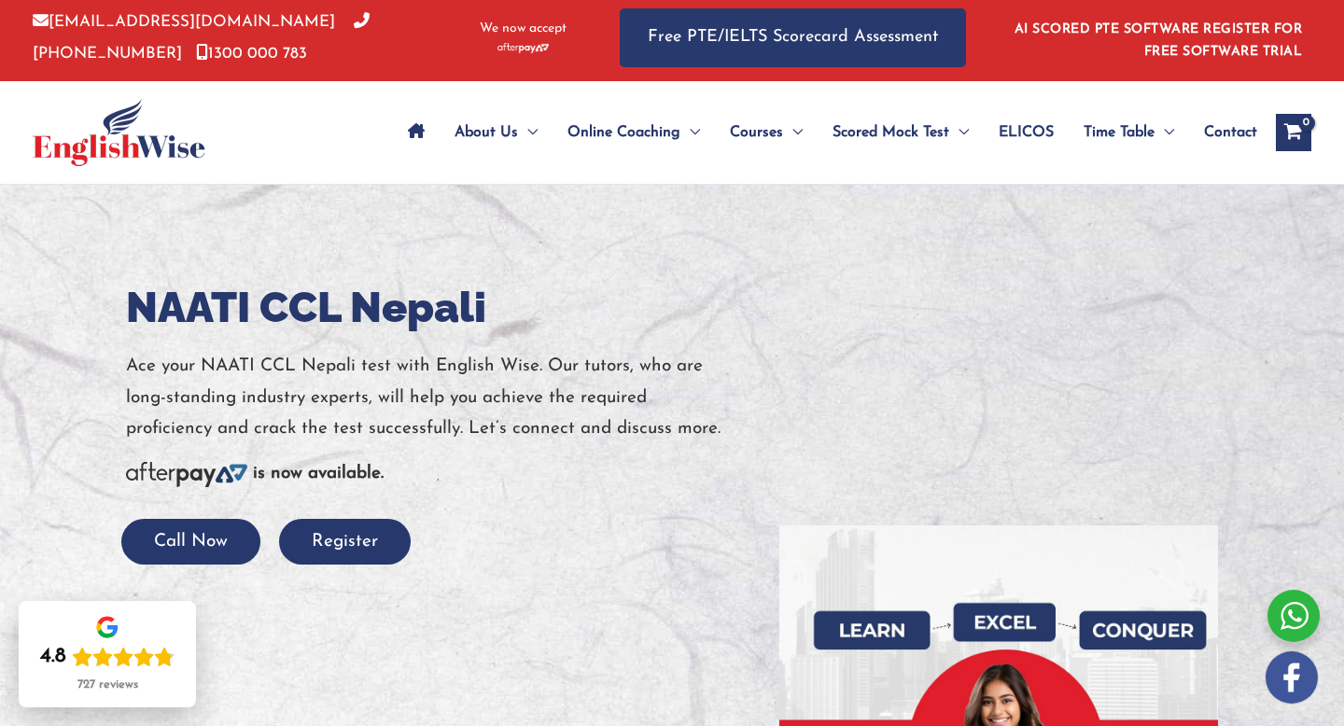
scroll to position [1, 0]
